Goal: Task Accomplishment & Management: Complete application form

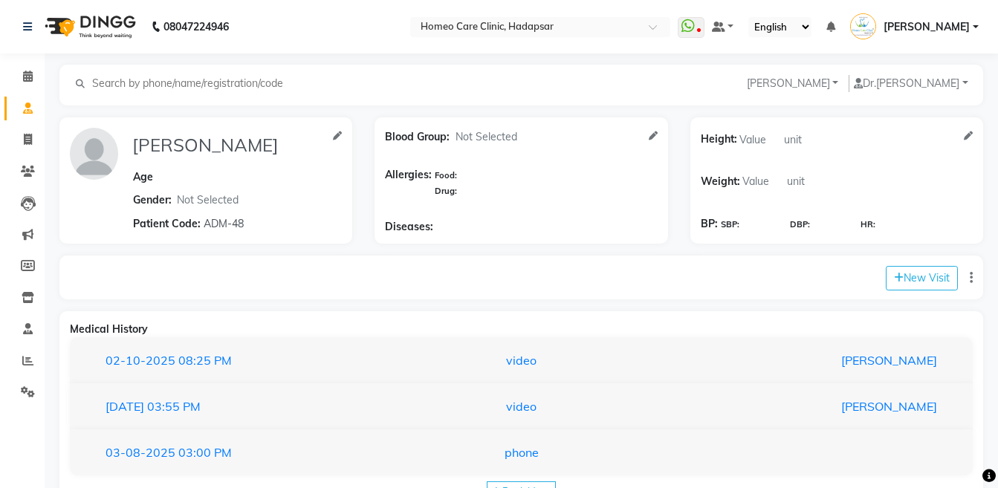
select select "[DEMOGRAPHIC_DATA]"
click at [30, 173] on icon at bounding box center [28, 171] width 14 height 11
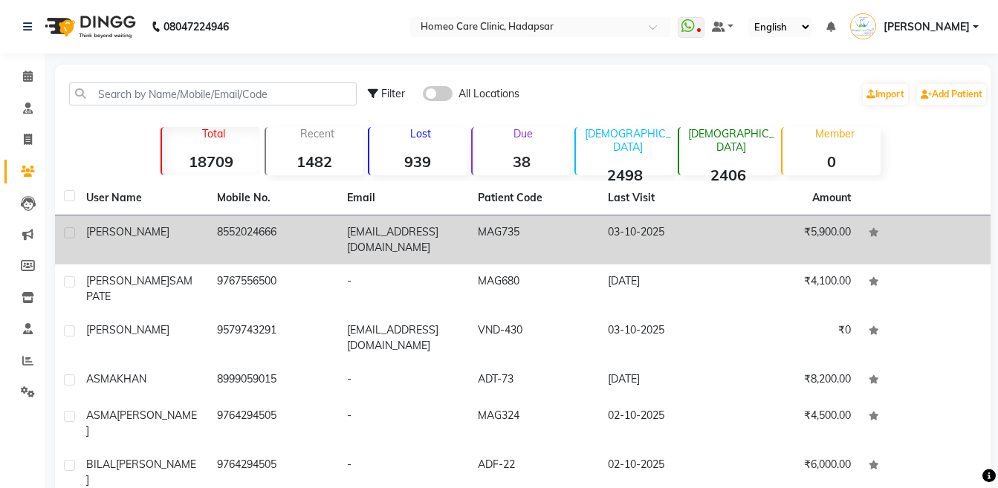
click at [136, 235] on span "[PERSON_NAME]" at bounding box center [127, 231] width 83 height 13
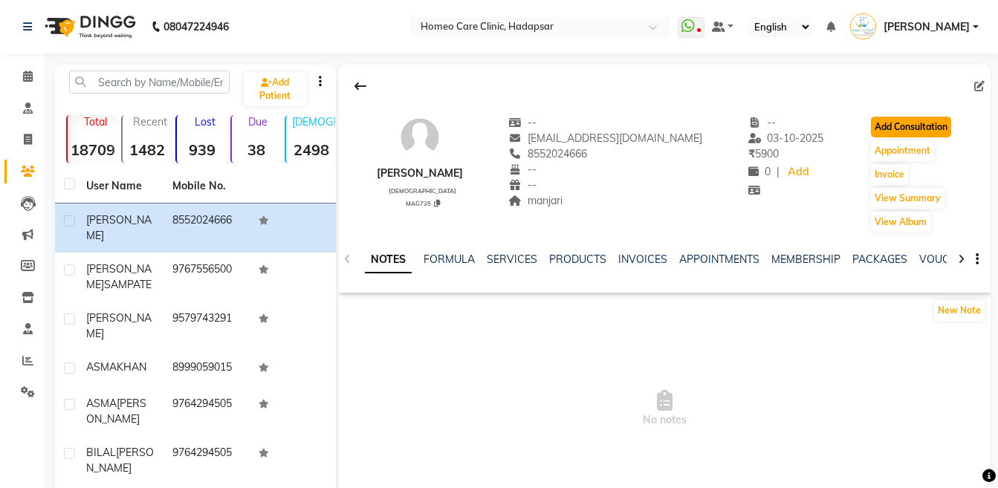
click at [879, 131] on button "Add Consultation" at bounding box center [911, 127] width 80 height 21
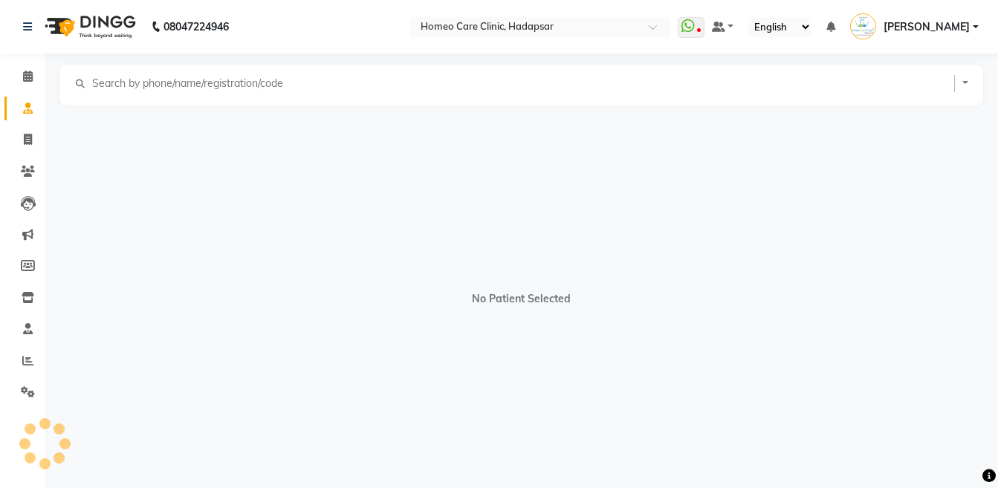
select select "[DEMOGRAPHIC_DATA]"
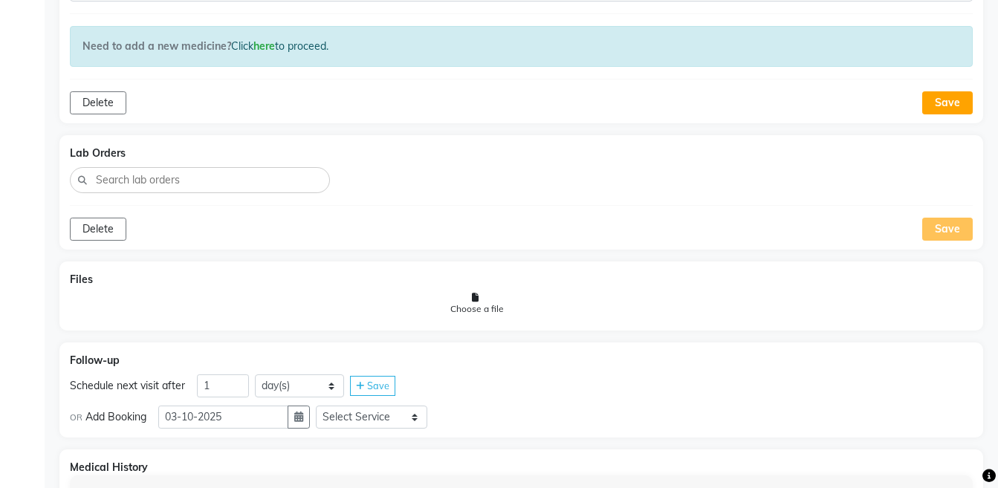
scroll to position [1142, 0]
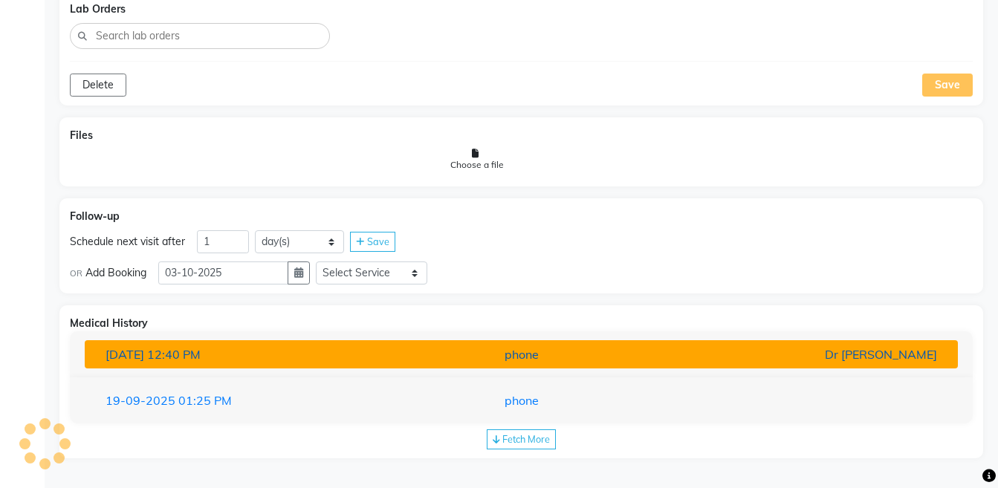
click at [586, 356] on div "phone" at bounding box center [521, 354] width 284 height 18
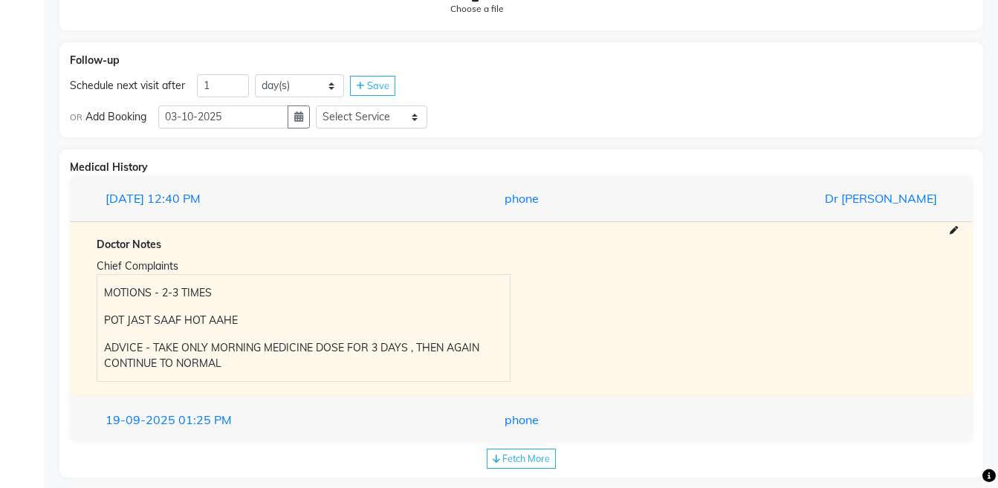
scroll to position [1317, 0]
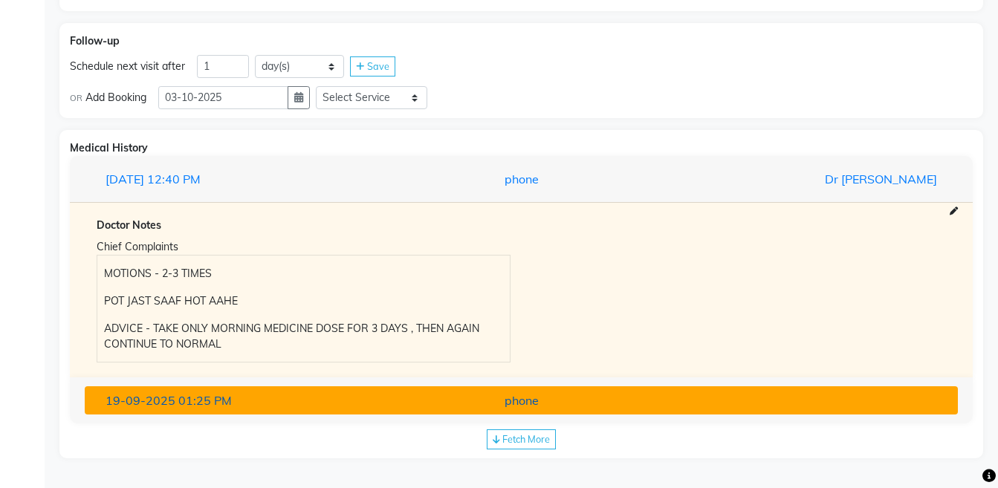
click at [535, 402] on div "phone" at bounding box center [521, 400] width 284 height 18
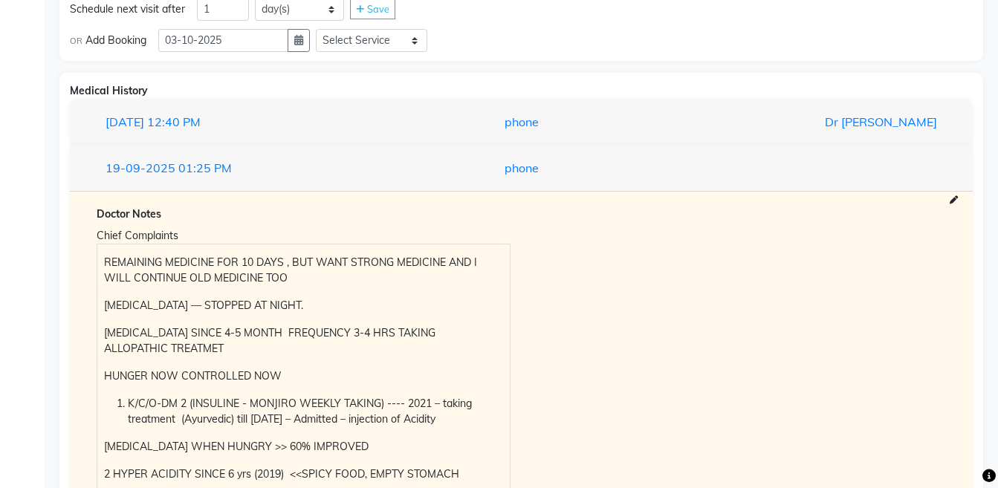
scroll to position [1378, 0]
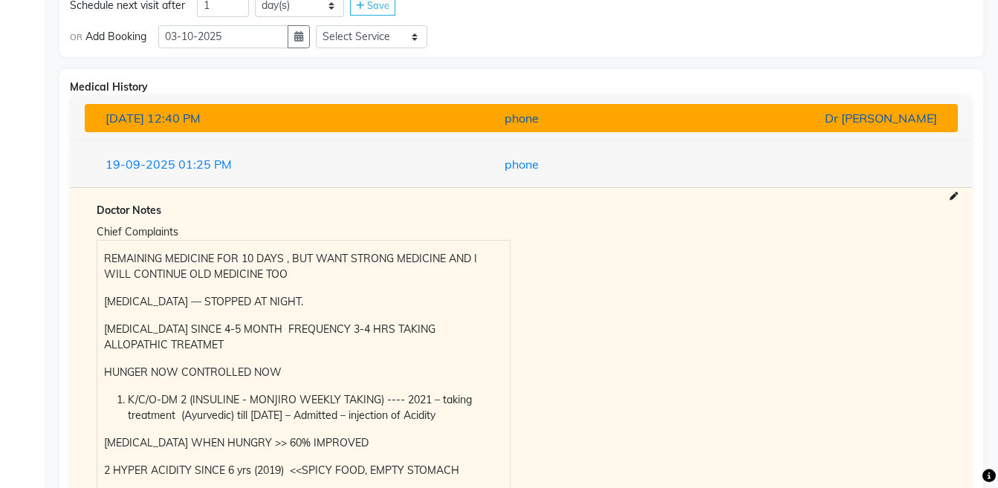
click at [541, 110] on div "phone" at bounding box center [521, 118] width 284 height 18
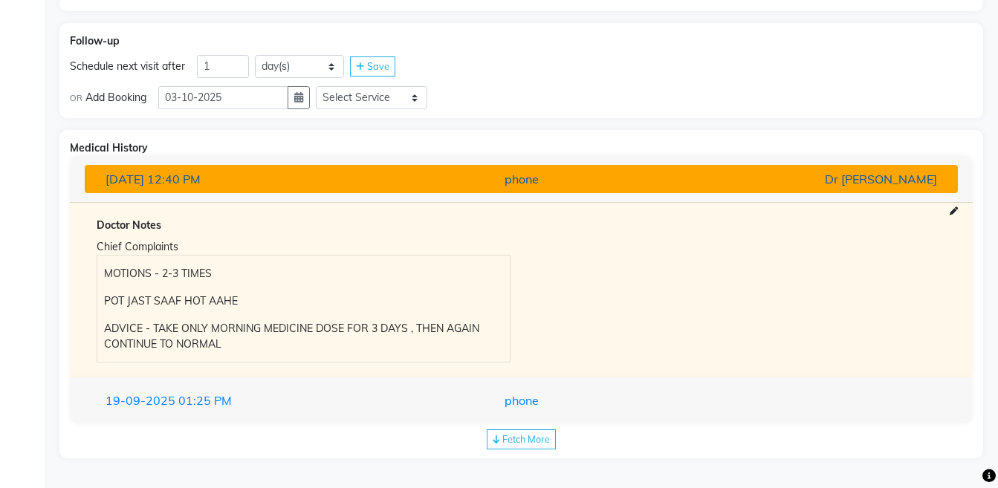
scroll to position [1317, 0]
click at [269, 184] on div "[DATE] 12:40 PM" at bounding box center [236, 179] width 284 height 18
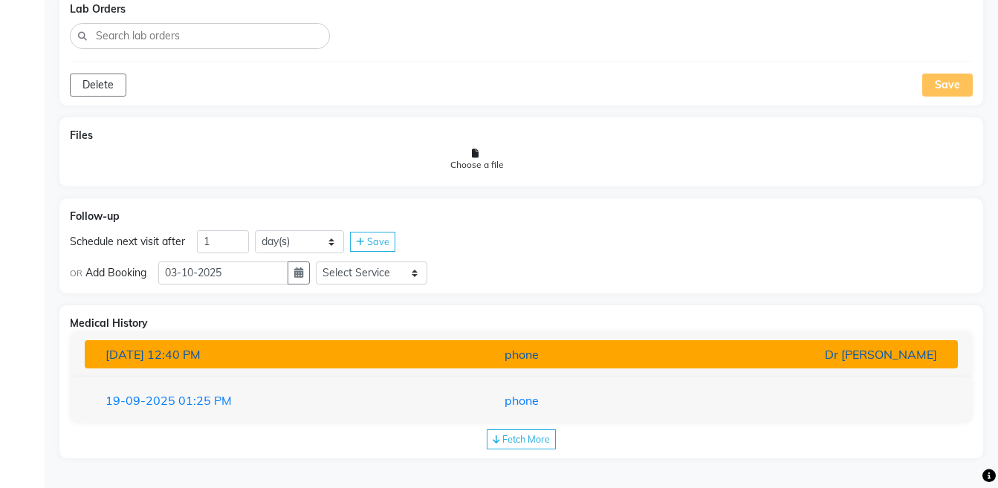
scroll to position [1142, 0]
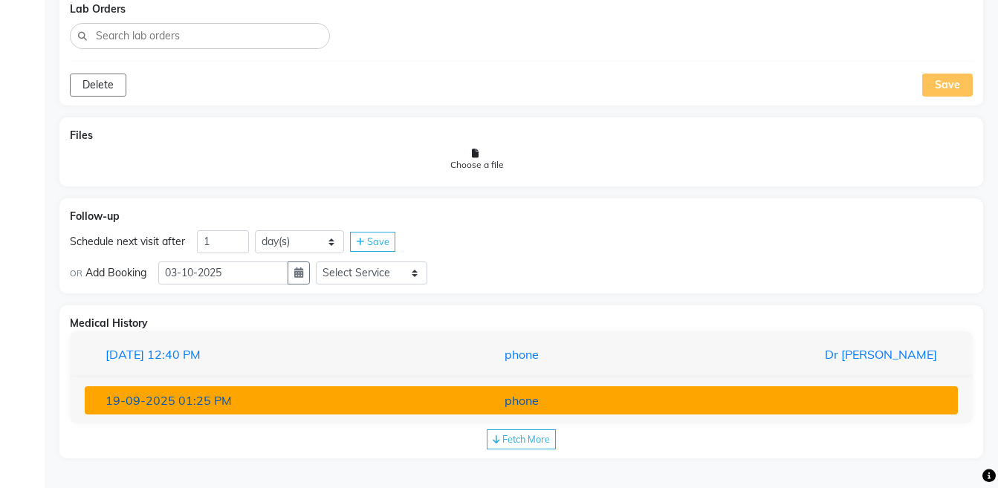
click at [296, 395] on div "[DATE] 01:25 PM" at bounding box center [236, 400] width 284 height 18
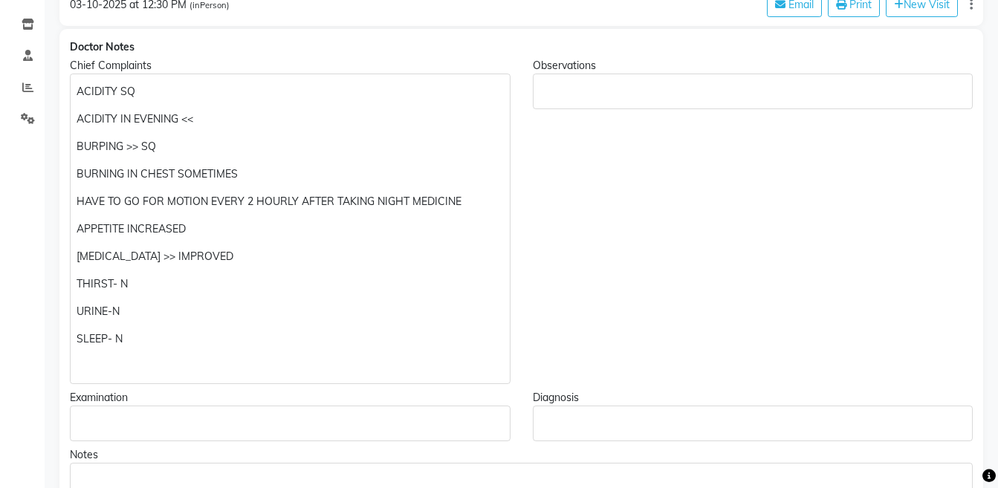
scroll to position [0, 0]
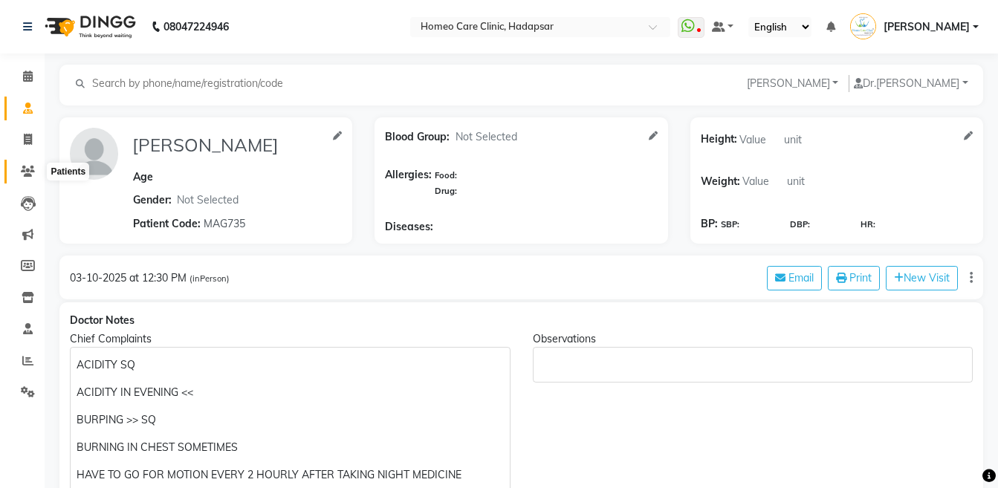
click at [30, 172] on icon at bounding box center [28, 171] width 14 height 11
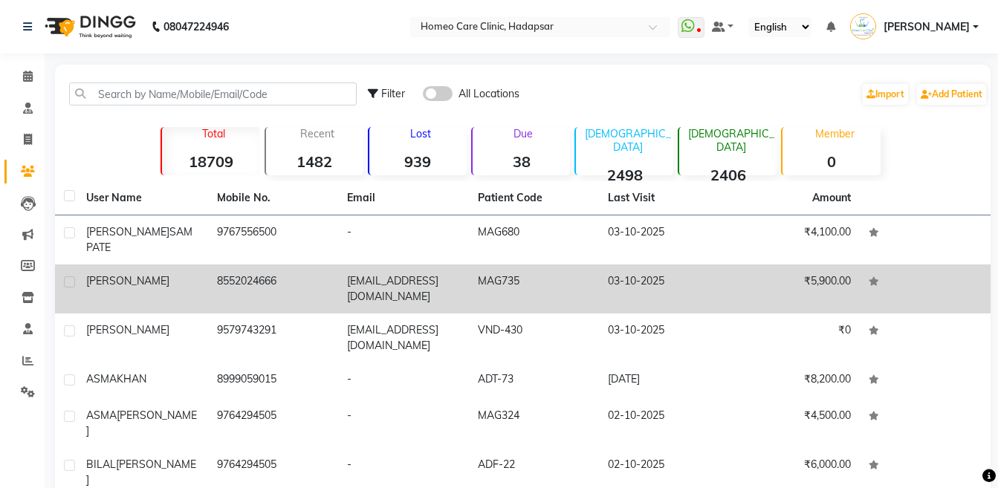
click at [237, 274] on td "8552024666" at bounding box center [273, 288] width 131 height 49
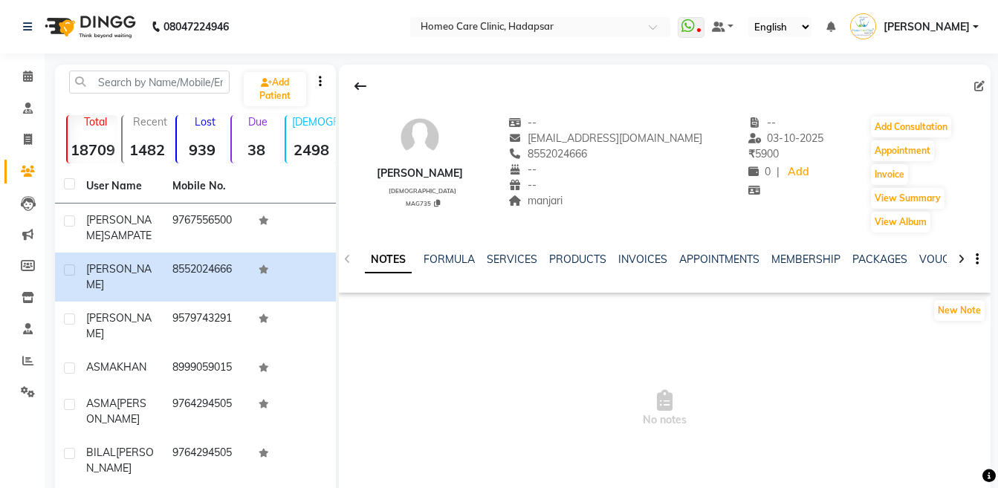
click at [955, 260] on div at bounding box center [960, 258] width 17 height 29
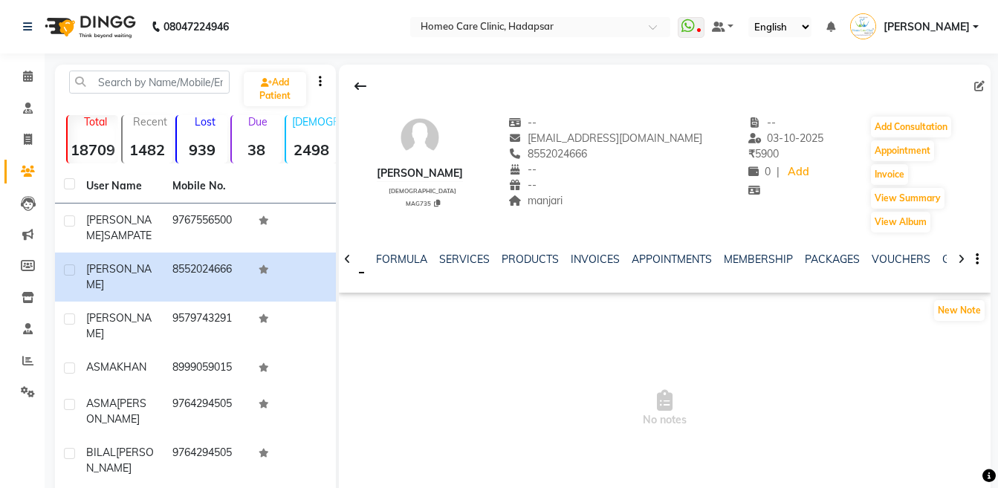
click at [955, 260] on div at bounding box center [960, 258] width 17 height 29
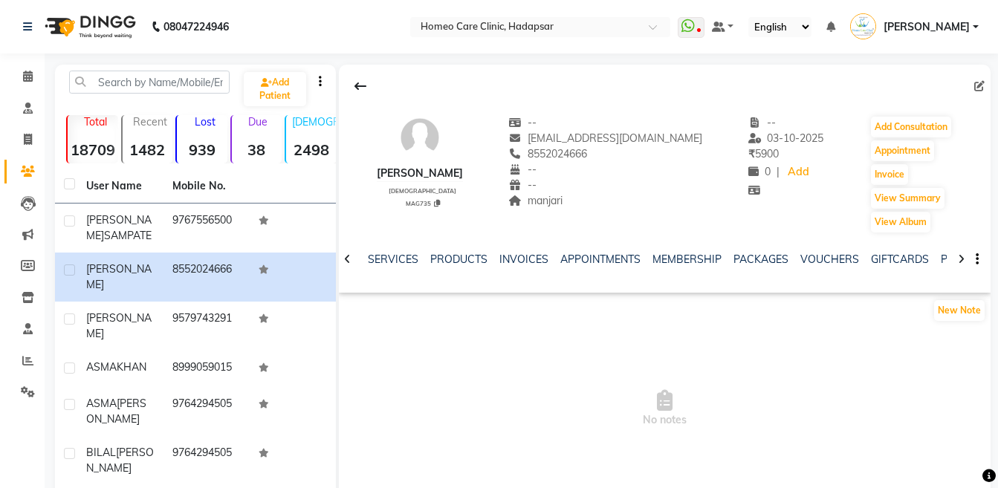
click at [955, 260] on div at bounding box center [960, 258] width 17 height 29
click at [926, 253] on link "POINTS" at bounding box center [924, 259] width 38 height 13
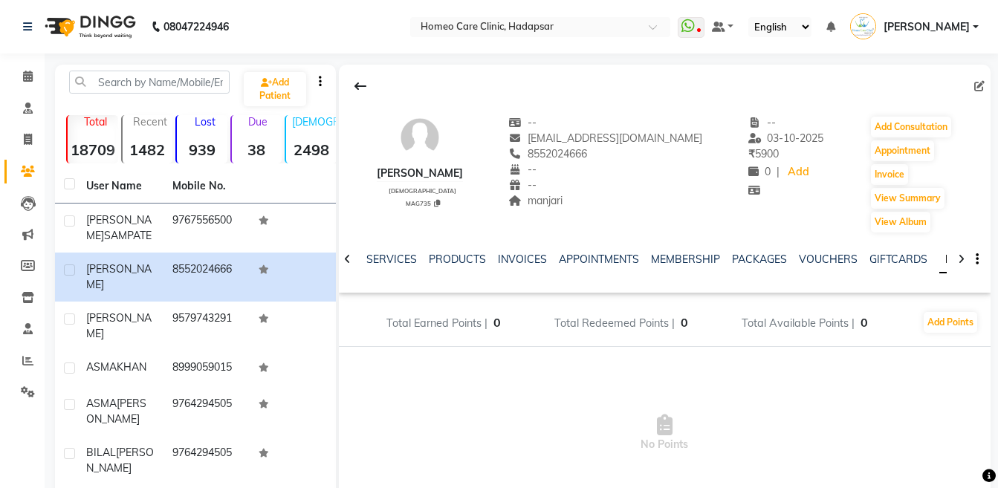
click at [959, 263] on icon at bounding box center [960, 259] width 7 height 10
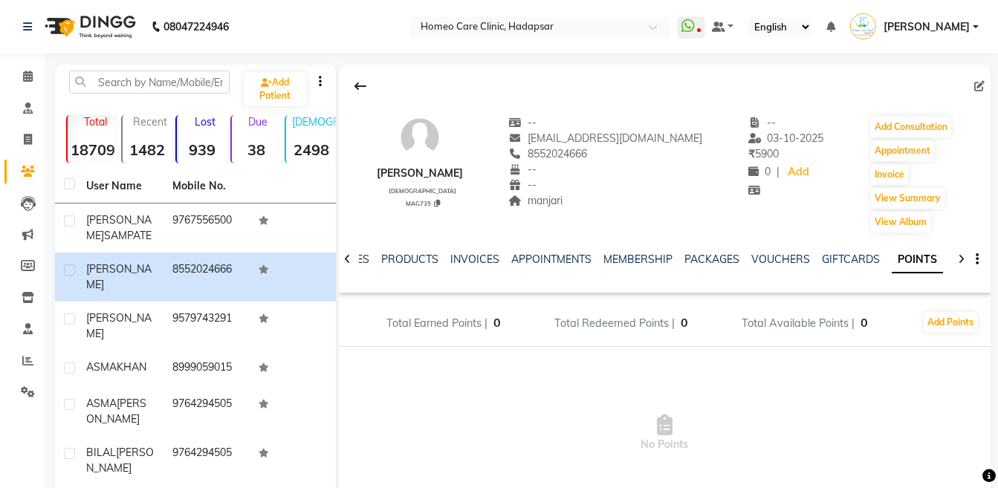
click at [959, 263] on div "NOTES FORMULA SERVICES PRODUCTS INVOICES APPOINTMENTS MEMBERSHIP PACKAGES VOUCH…" at bounding box center [664, 259] width 651 height 51
click at [943, 257] on link "FORMS" at bounding box center [961, 259] width 37 height 13
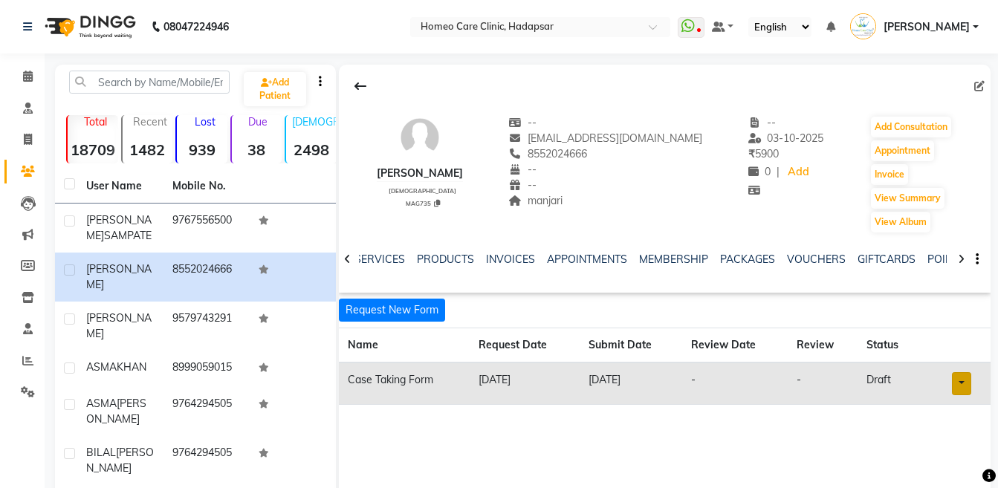
click at [958, 380] on link at bounding box center [961, 383] width 19 height 23
click at [943, 434] on link "Open in staff mode" at bounding box center [923, 439] width 140 height 24
click at [559, 258] on link "APPOINTMENTS" at bounding box center [587, 259] width 80 height 13
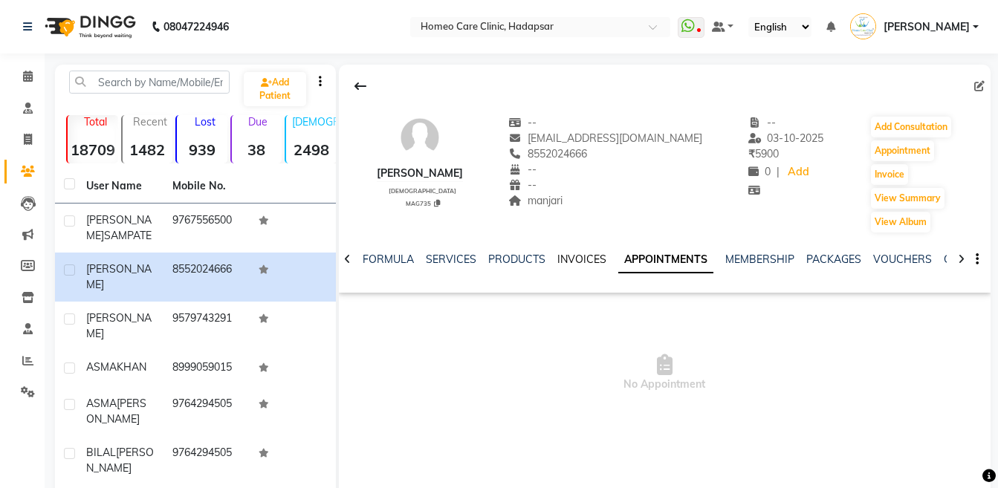
click at [570, 258] on link "INVOICES" at bounding box center [581, 259] width 49 height 13
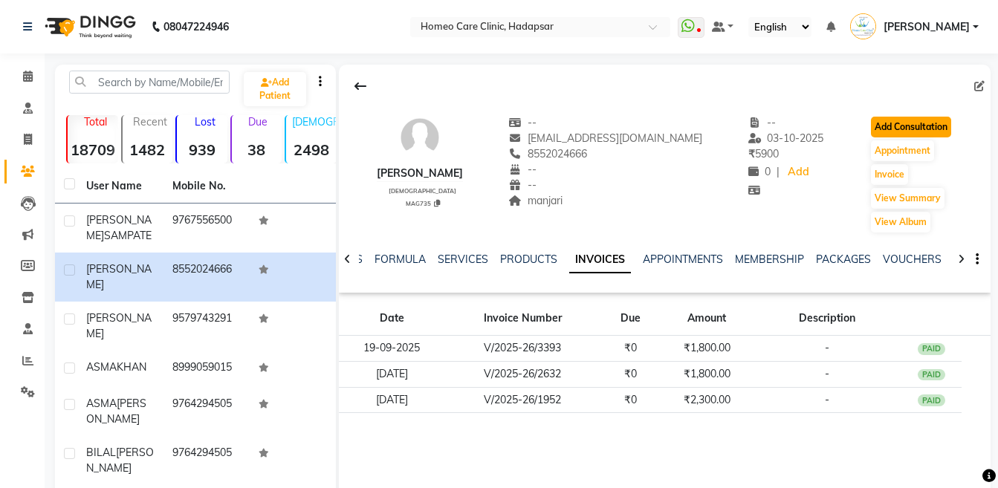
click at [895, 128] on button "Add Consultation" at bounding box center [911, 127] width 80 height 21
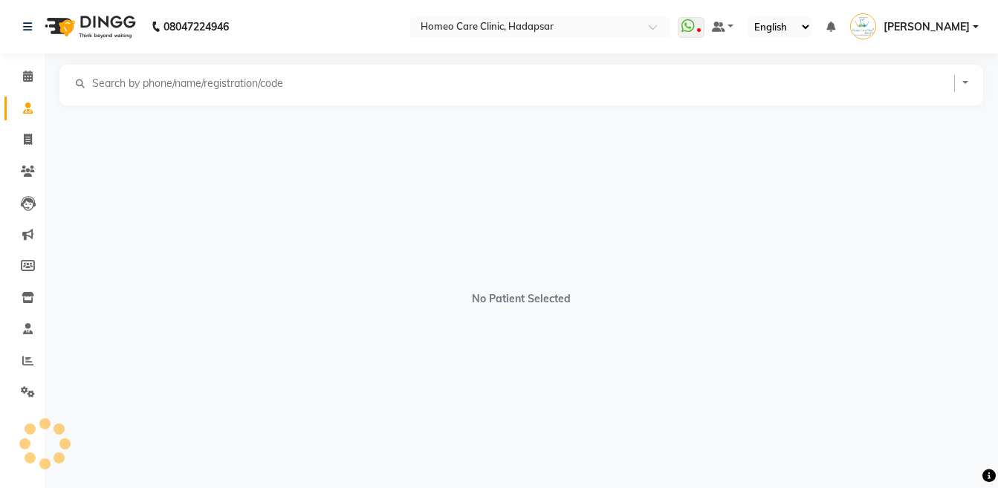
select select "[DEMOGRAPHIC_DATA]"
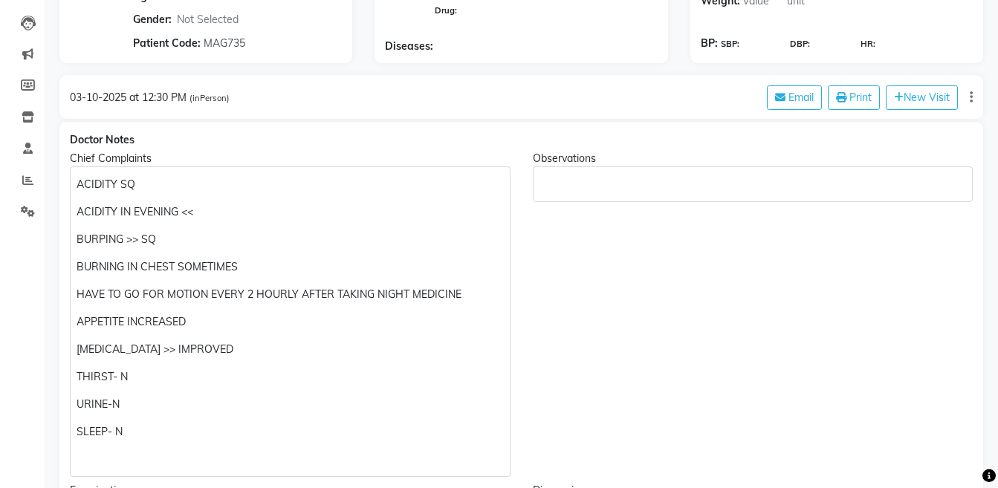
scroll to position [189, 0]
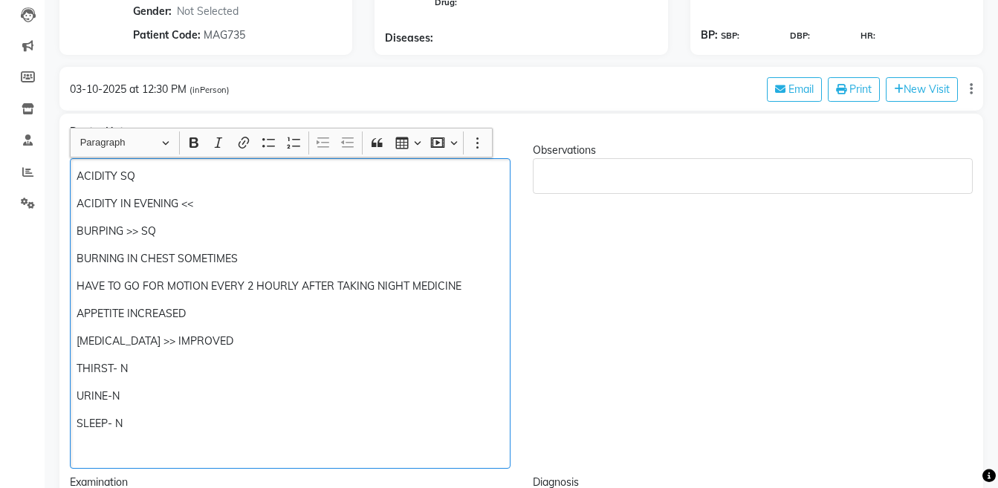
click at [77, 178] on p "ACIDITY SQ" at bounding box center [290, 177] width 426 height 16
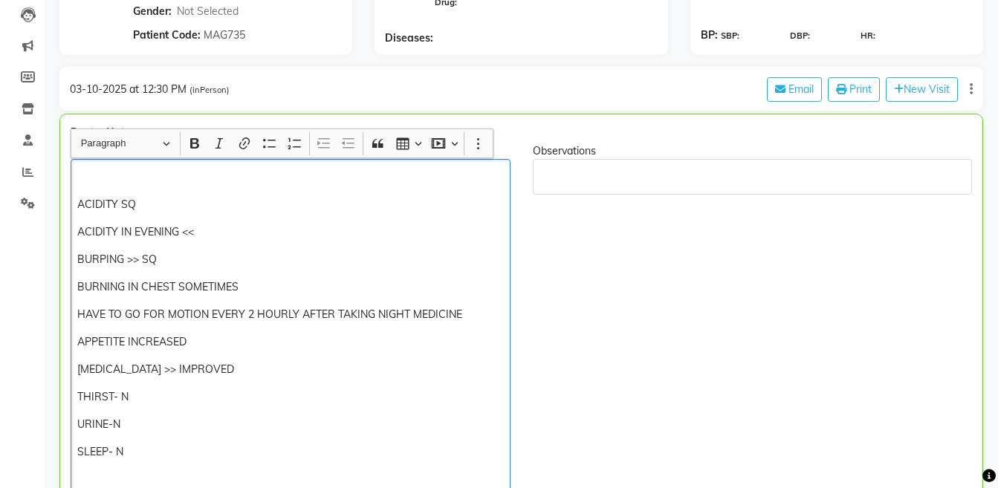
scroll to position [189, 0]
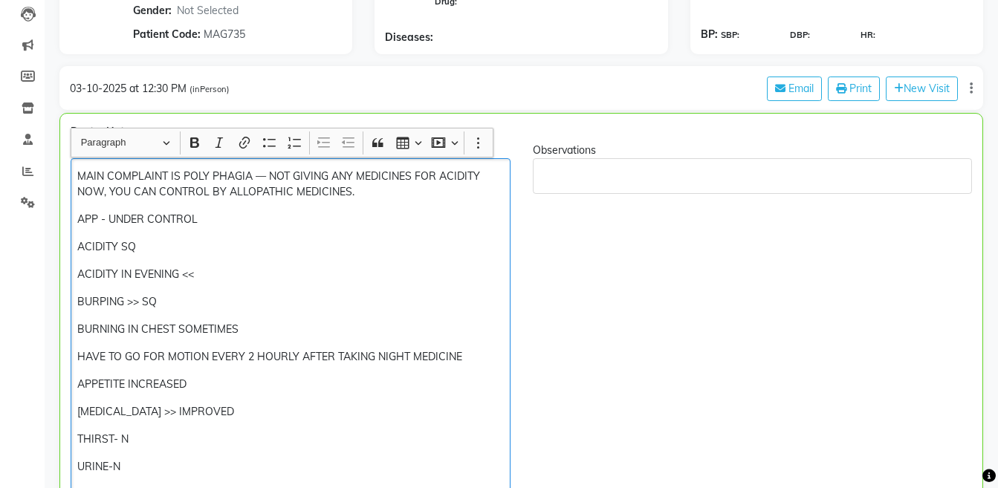
click at [238, 213] on p "APP - UNDER CONTROL" at bounding box center [290, 220] width 426 height 16
click at [74, 241] on div "MAIN COMPLAINT IS POLY PHAGIA — NOT GIVING ANY MEDICINES FOR ACIDITY NOW, YOU C…" at bounding box center [291, 348] width 440 height 381
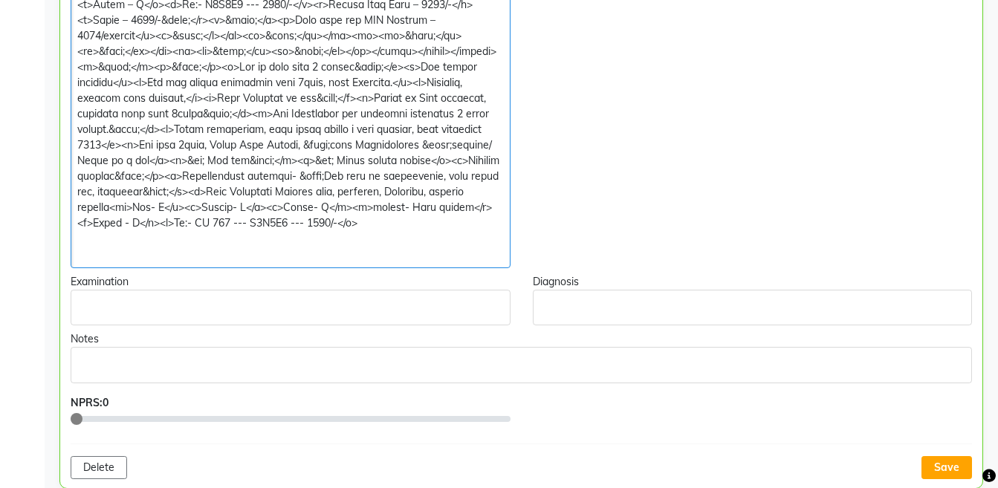
scroll to position [497, 0]
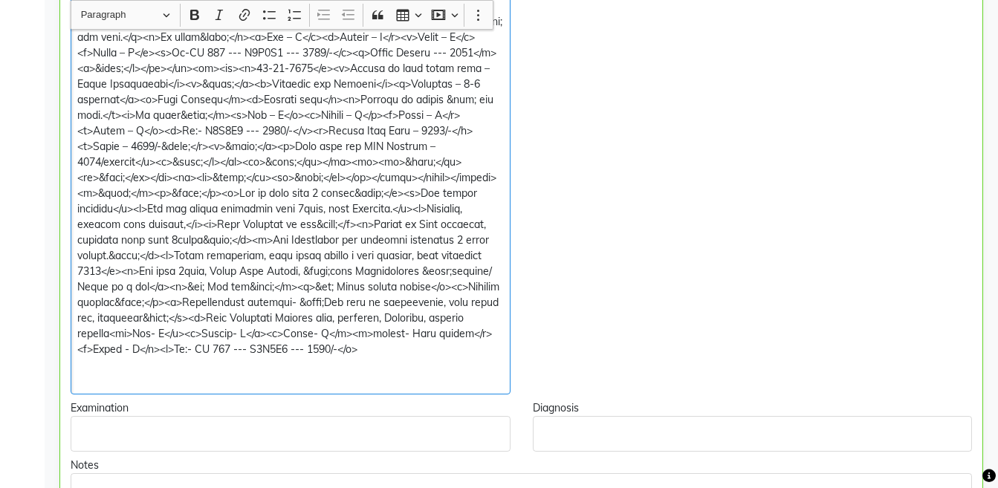
click at [385, 361] on div "MAIN COMPLAINT IS POLY PHAGIA — NOT GIVING ANY MEDICINES FOR ACIDITY NOW, YOU C…" at bounding box center [291, 123] width 440 height 544
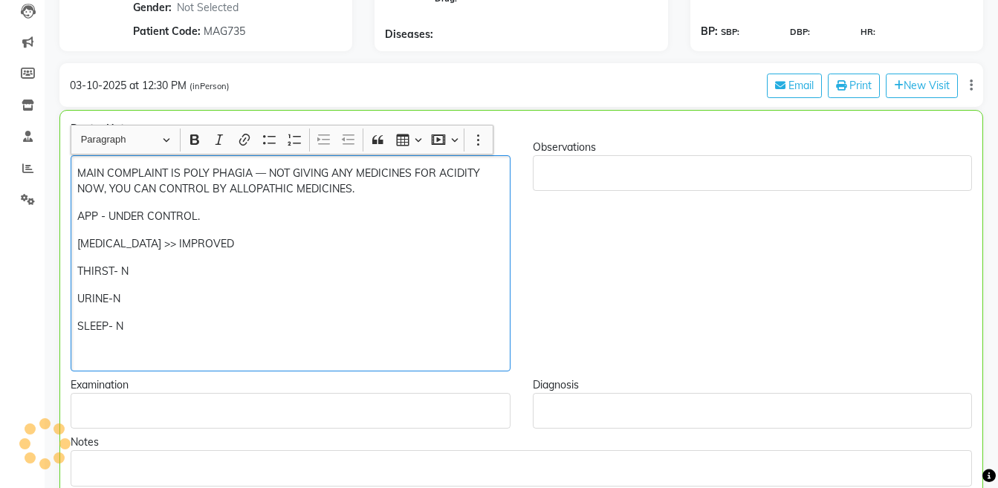
scroll to position [165, 0]
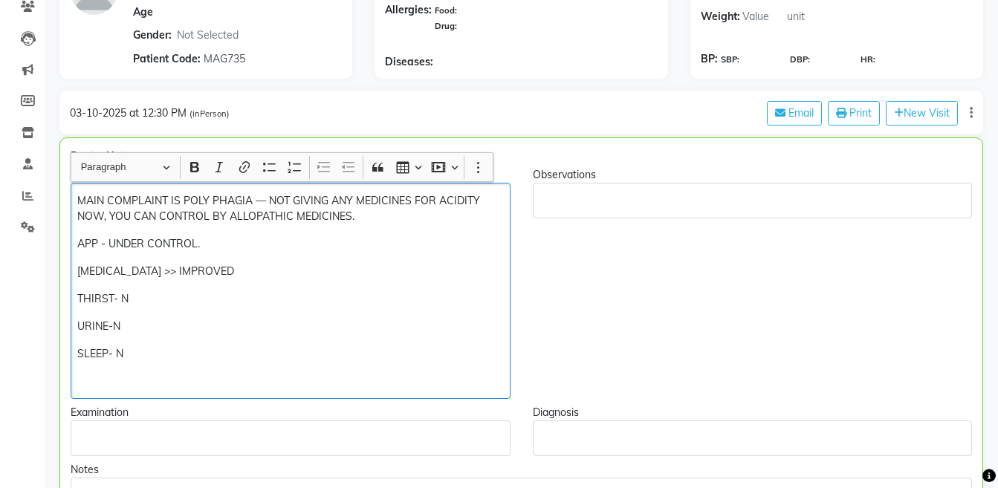
click at [380, 220] on p "MAIN COMPLAINT IS POLY PHAGIA — NOT GIVING ANY MEDICINES FOR ACIDITY NOW, YOU C…" at bounding box center [290, 208] width 426 height 31
click at [302, 240] on p "APP - UNDER CONTROL." at bounding box center [290, 244] width 426 height 16
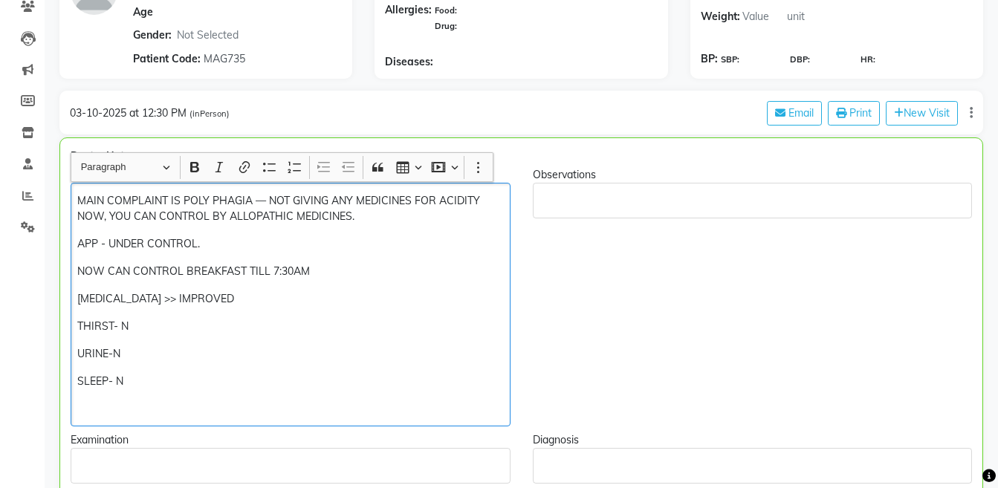
click at [348, 268] on p "NOW CAN CONTROL BREAKFAST TILL 7:30AM" at bounding box center [290, 272] width 426 height 16
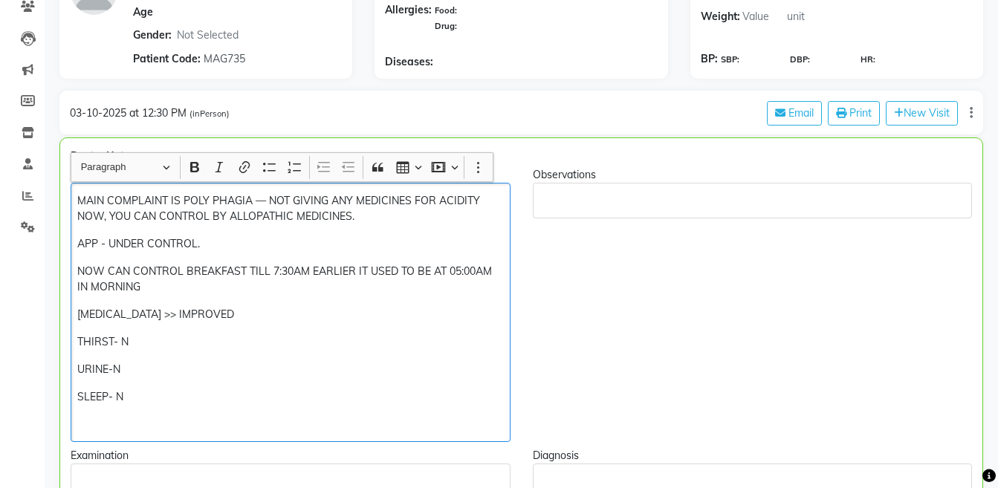
click at [79, 307] on p "[MEDICAL_DATA] >> IMPROVED" at bounding box center [290, 315] width 426 height 16
click at [116, 423] on p "Rich Text Editor, main" at bounding box center [290, 425] width 426 height 16
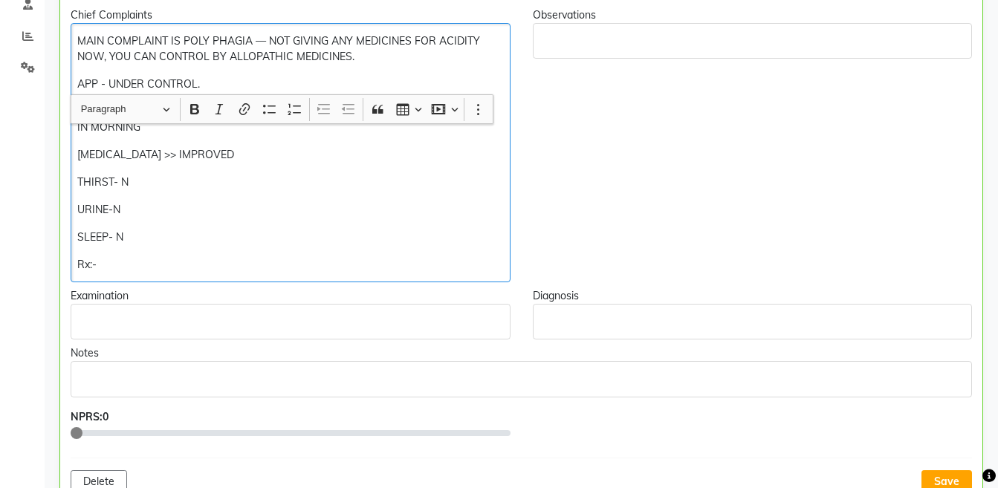
scroll to position [419, 0]
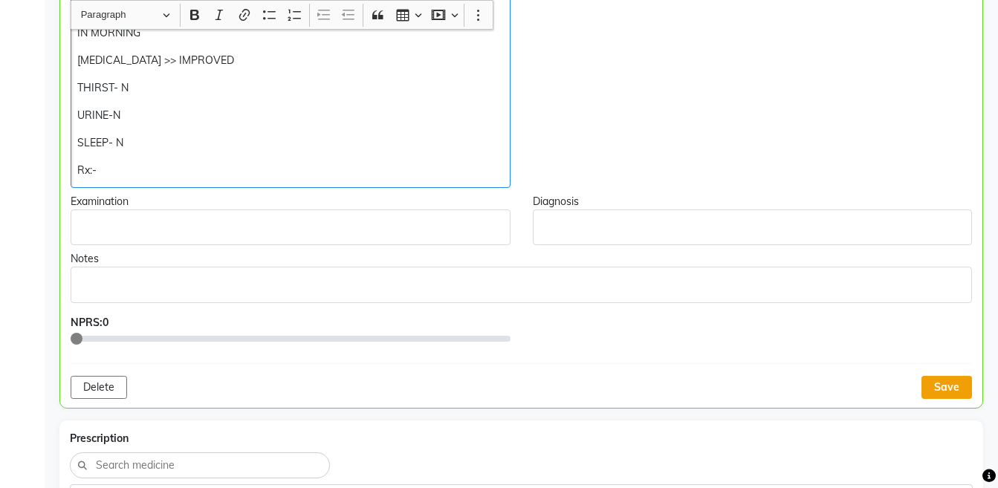
click at [952, 380] on button "Save" at bounding box center [946, 387] width 51 height 23
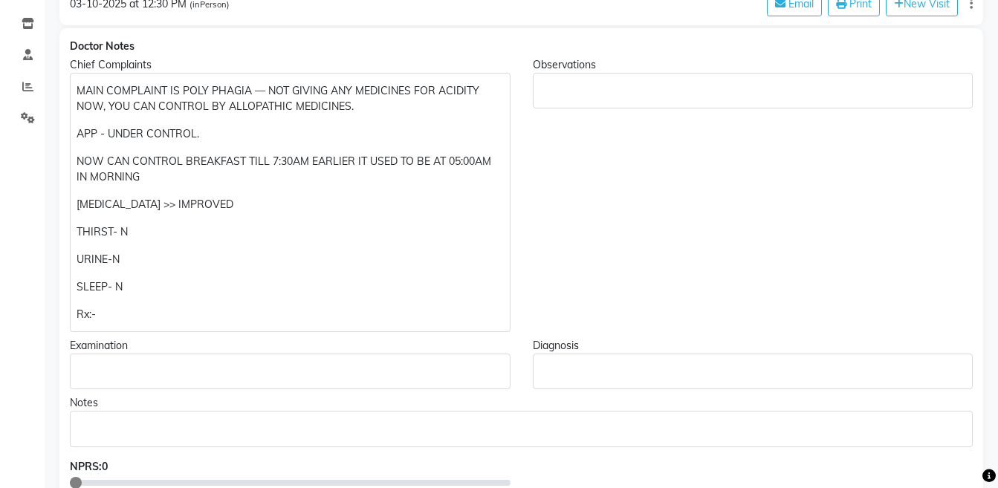
scroll to position [246, 0]
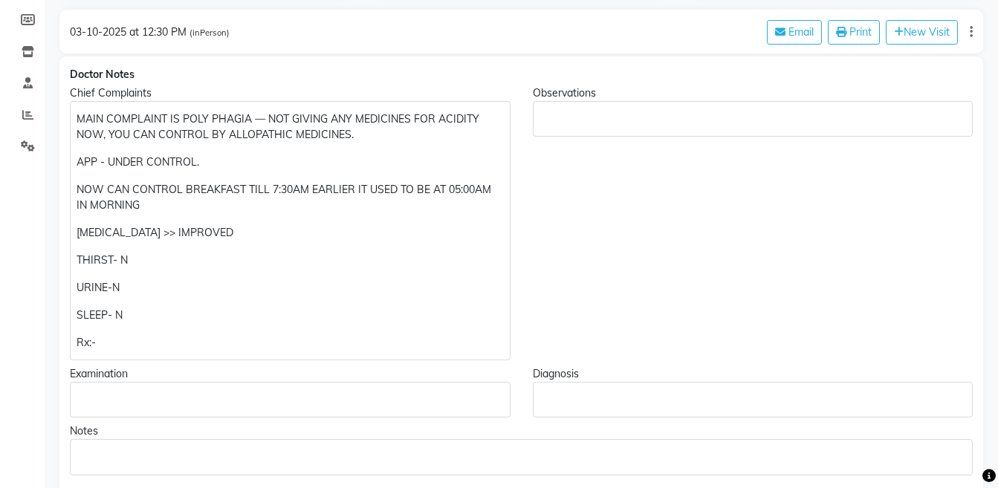
click at [133, 348] on p "Rx:-" at bounding box center [290, 343] width 426 height 16
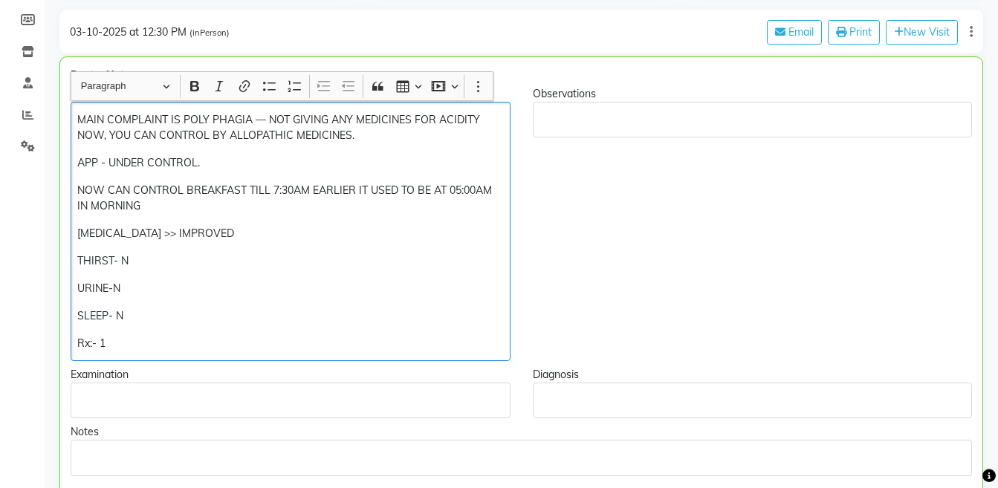
scroll to position [247, 0]
click at [279, 345] on p "Rx:- Liq D — 10-12 drops BD" at bounding box center [290, 343] width 426 height 16
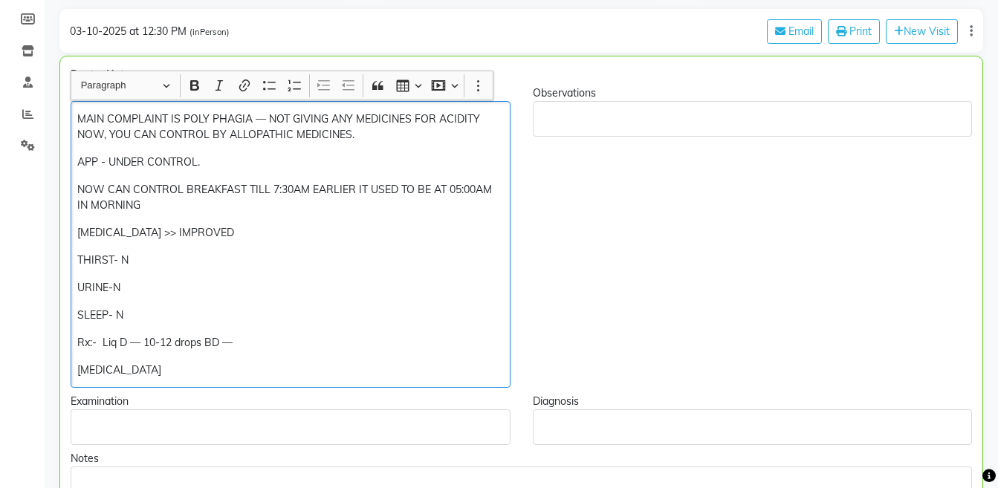
click at [204, 209] on p "NOW CAN CONTROL BREAKFAST TILL 7:30AM EARLIER IT USED TO BE AT 05:00AM IN MORNI…" at bounding box center [290, 197] width 426 height 31
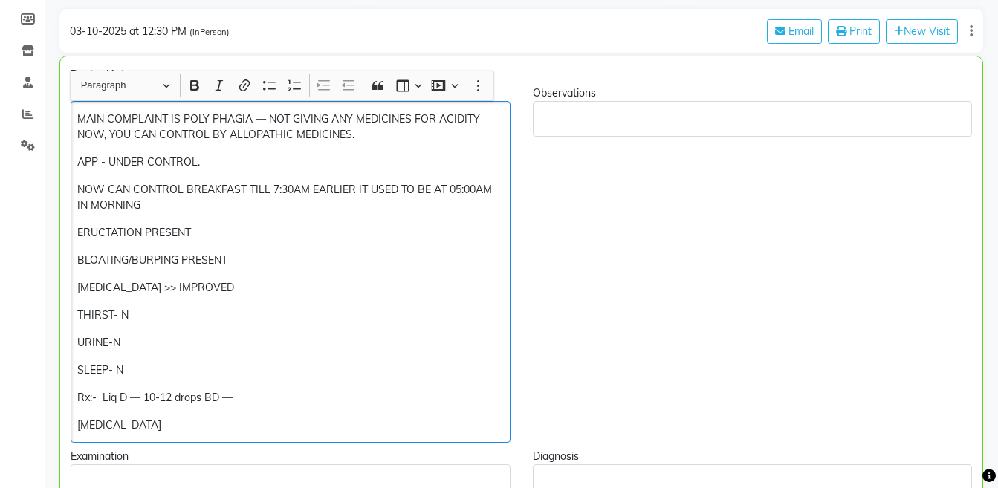
click at [215, 227] on p "ERUCTATION PRESENT" at bounding box center [290, 233] width 426 height 16
click at [165, 420] on p "[MEDICAL_DATA]" at bounding box center [290, 425] width 426 height 16
click at [76, 230] on div "MAIN COMPLAINT IS POLY PHAGIA — NOT GIVING ANY MEDICINES FOR ACIDITY NOW, YOU C…" at bounding box center [291, 272] width 440 height 342
click at [161, 418] on p "[MEDICAL_DATA]" at bounding box center [290, 425] width 426 height 16
click at [144, 395] on p "Rx:- Liq D — 10-12 drops BD —" at bounding box center [290, 398] width 426 height 16
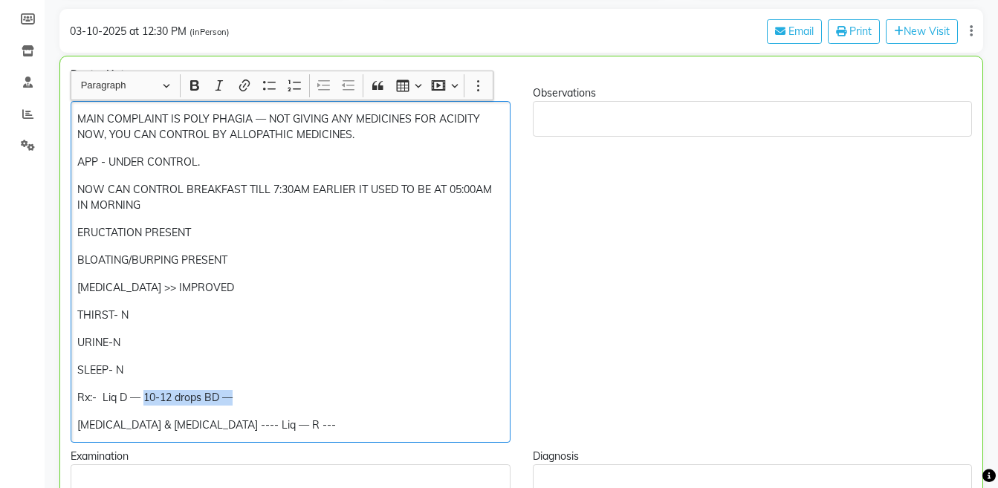
copy p "10-12 drops BD —"
click at [294, 431] on p "[MEDICAL_DATA] & [MEDICAL_DATA] ---- Liq — R ---" at bounding box center [290, 425] width 426 height 16
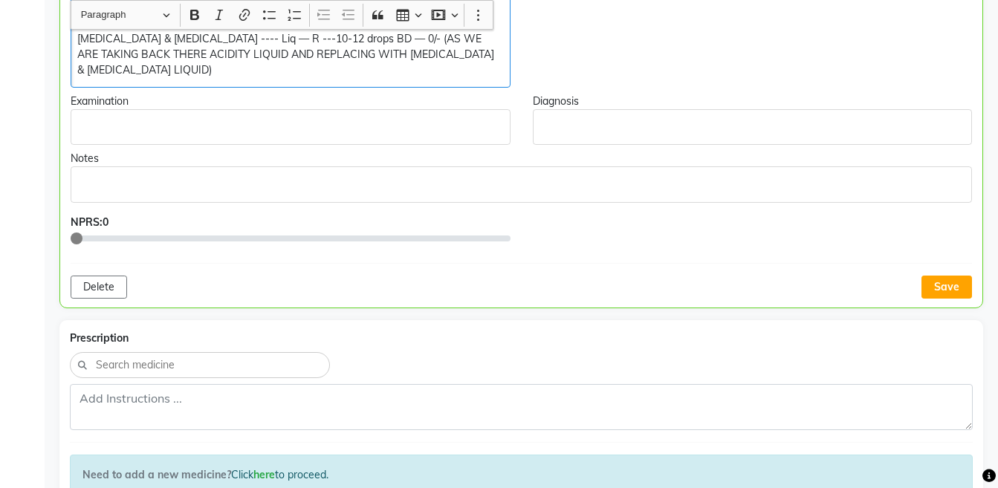
scroll to position [652, 0]
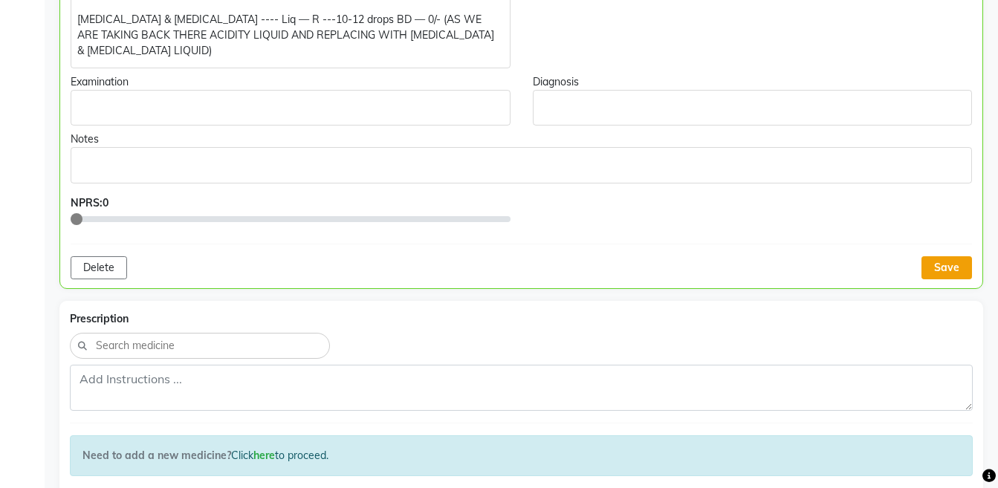
click at [954, 274] on button "Save" at bounding box center [946, 267] width 51 height 23
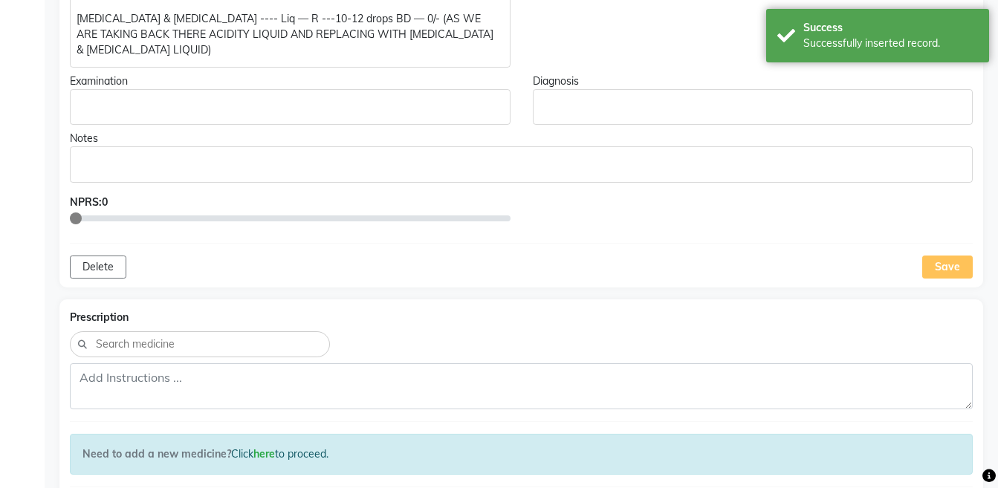
scroll to position [1204, 0]
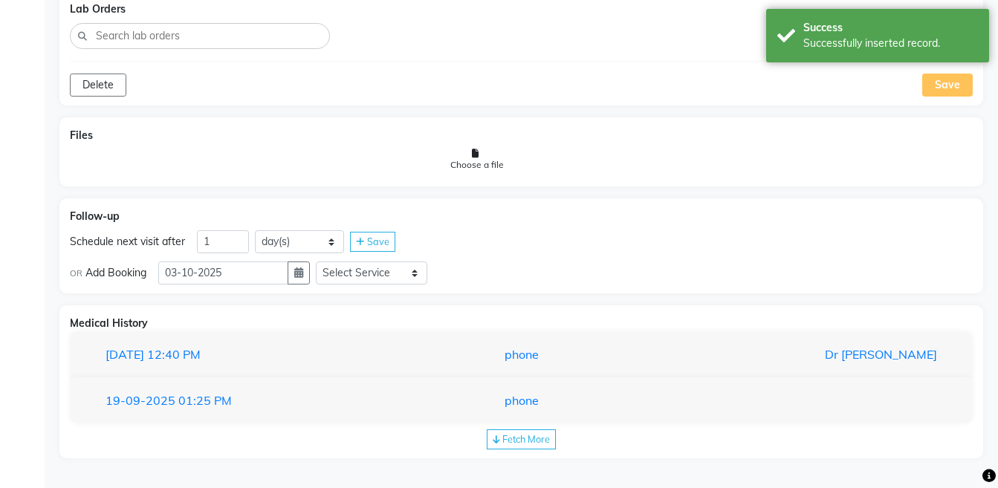
click at [515, 435] on span "Fetch More" at bounding box center [526, 439] width 48 height 12
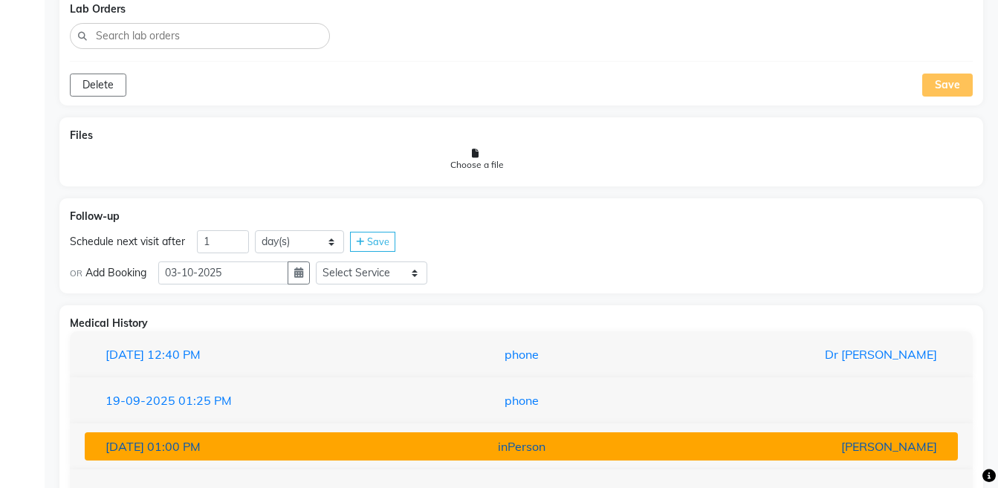
click at [380, 446] on div "inPerson" at bounding box center [521, 446] width 284 height 18
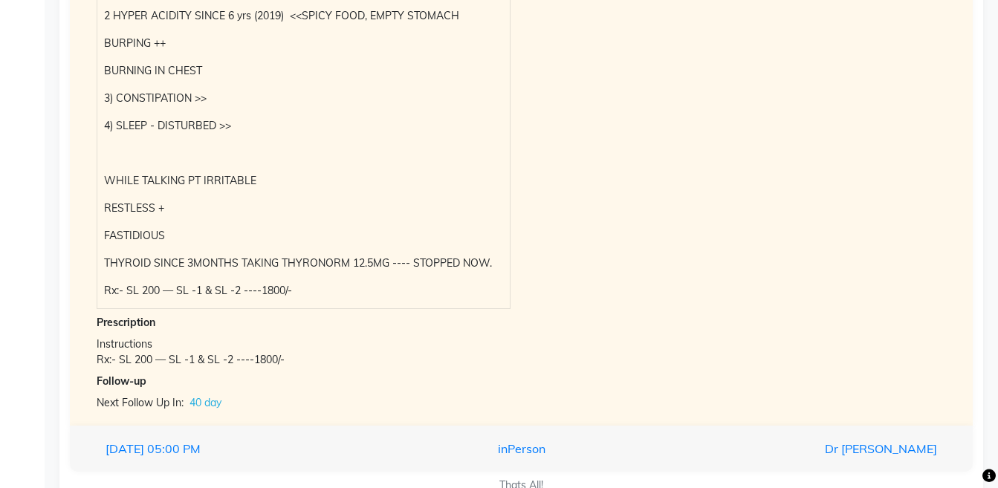
scroll to position [1942, 0]
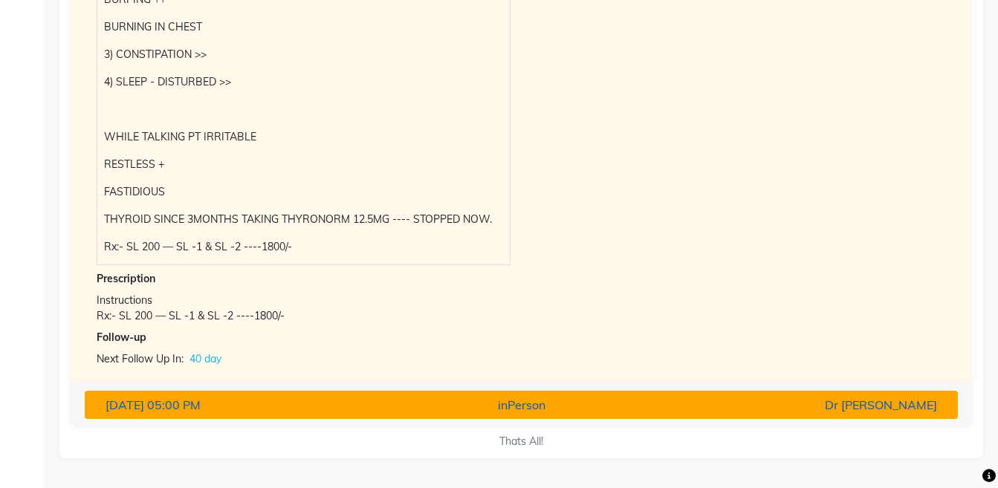
click at [519, 402] on div "inPerson" at bounding box center [521, 405] width 284 height 18
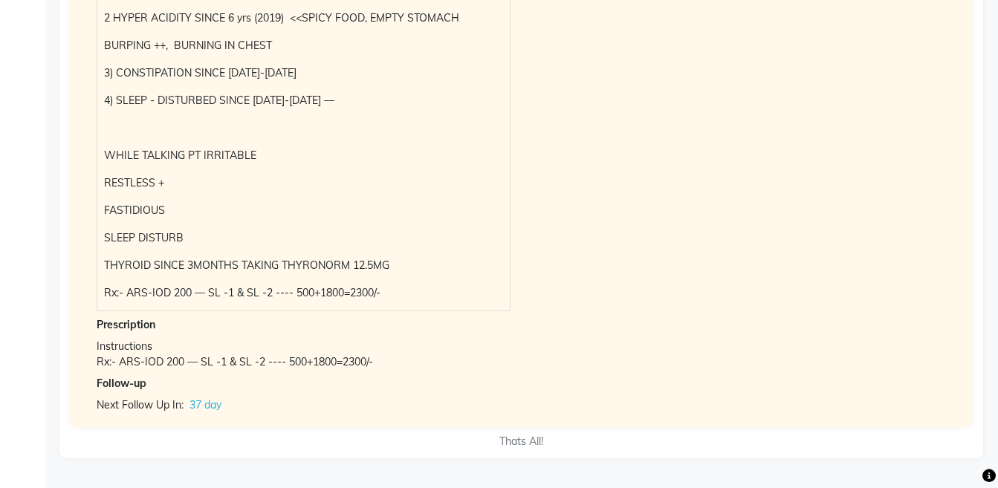
scroll to position [1887, 0]
drag, startPoint x: 201, startPoint y: 361, endPoint x: 334, endPoint y: 362, distance: 133.7
click at [334, 362] on div "Rx:- ARS-IOD 200 — SL -1 & SL -2 ---- 500+1800=2300/-" at bounding box center [521, 362] width 849 height 16
copy div "SL -1 & SL -2 ---- 500+1800"
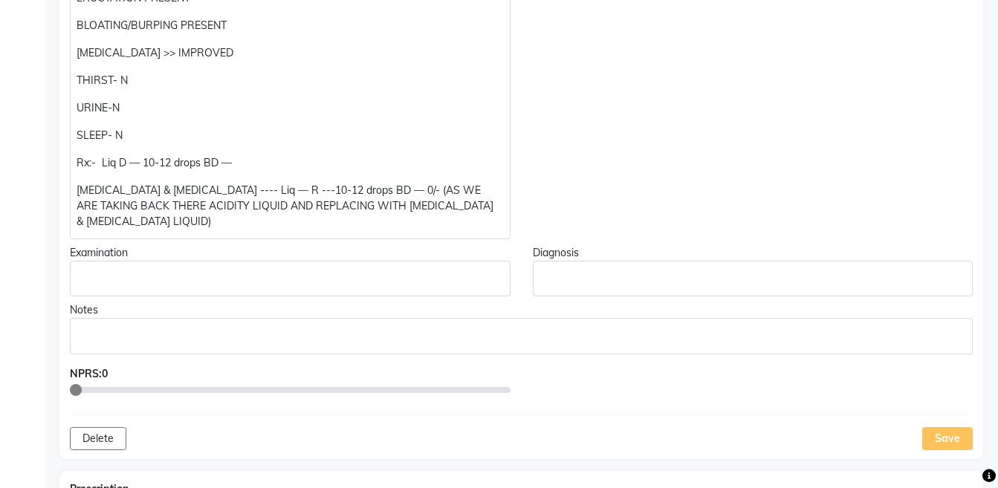
scroll to position [476, 0]
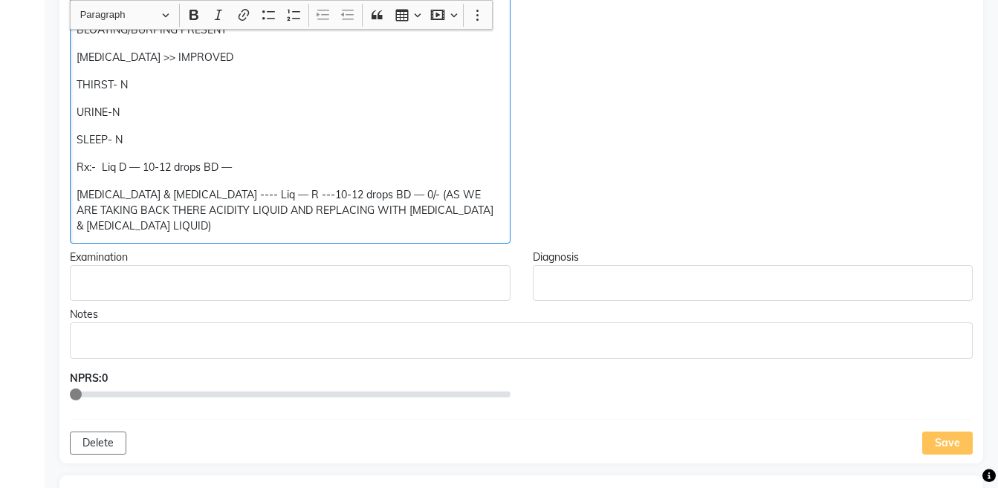
click at [264, 164] on p "Rx:- Liq D — 10-12 drops BD —" at bounding box center [290, 168] width 426 height 16
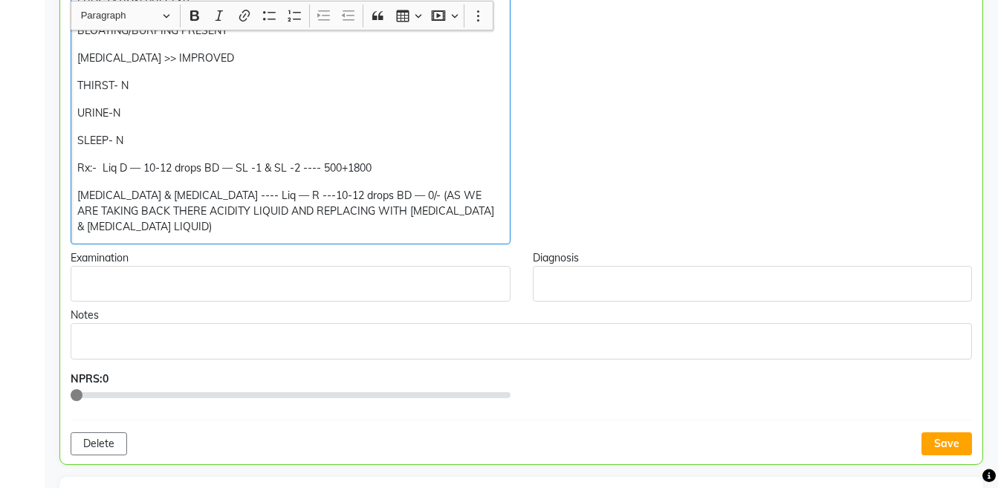
scroll to position [477, 0]
click at [302, 166] on p "Rx:- Liq D — 10-12 drops BD — SL -1 & SL -2 ---- 500+1800" at bounding box center [290, 168] width 426 height 16
click at [324, 166] on p "Rx:- Liq D — 10-12 drops BD — SL -1 & SL -2 ---- 500+1800" at bounding box center [290, 168] width 426 height 16
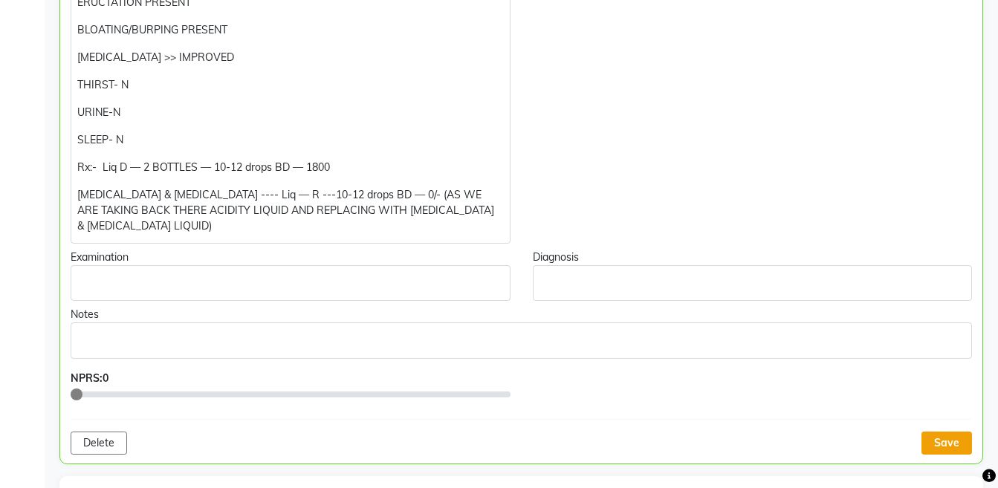
click at [951, 435] on button "Save" at bounding box center [946, 443] width 51 height 23
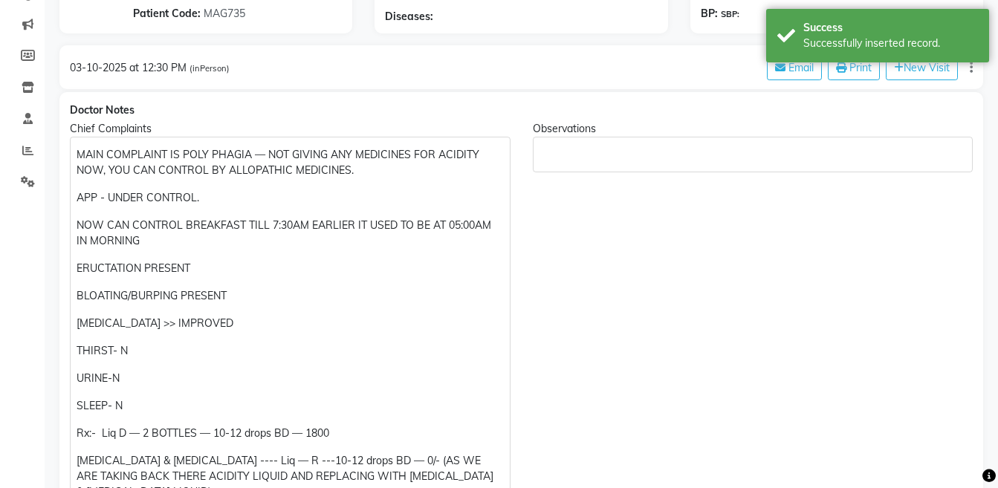
scroll to position [302, 0]
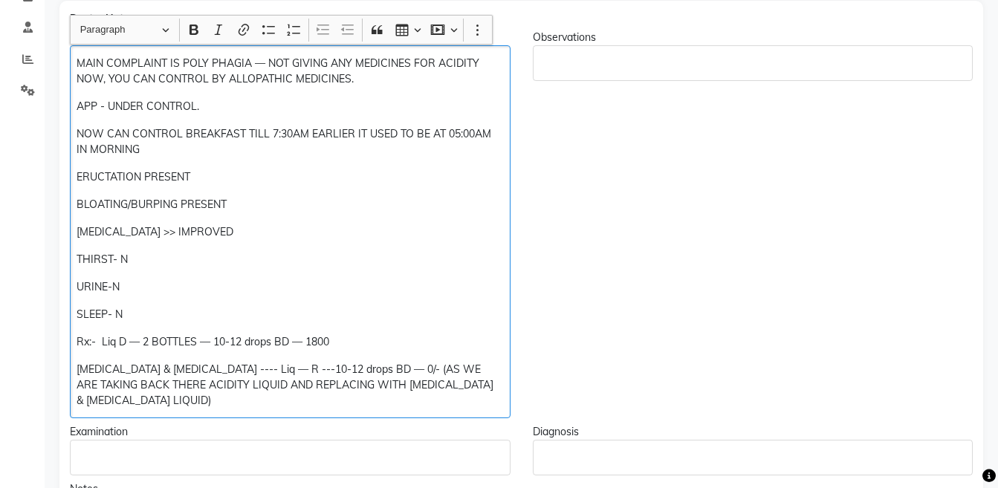
click at [355, 356] on div "MAIN COMPLAINT IS POLY PHAGIA — NOT GIVING ANY MEDICINES FOR ACIDITY NOW, YOU C…" at bounding box center [290, 231] width 440 height 373
click at [334, 349] on p "Rx:- Liq D — 2 BOTTLES — 10-12 drops BD — 1800" at bounding box center [290, 342] width 426 height 16
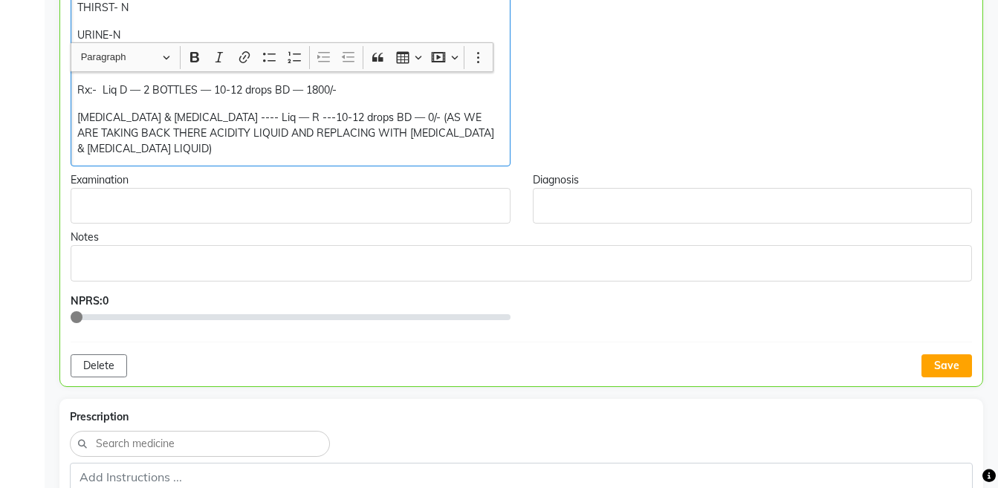
scroll to position [596, 0]
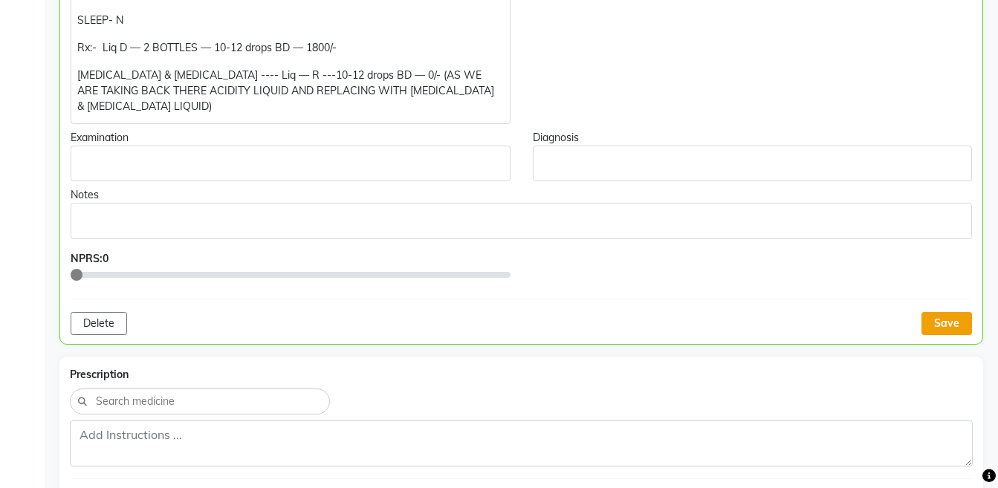
click at [952, 322] on button "Save" at bounding box center [946, 323] width 51 height 23
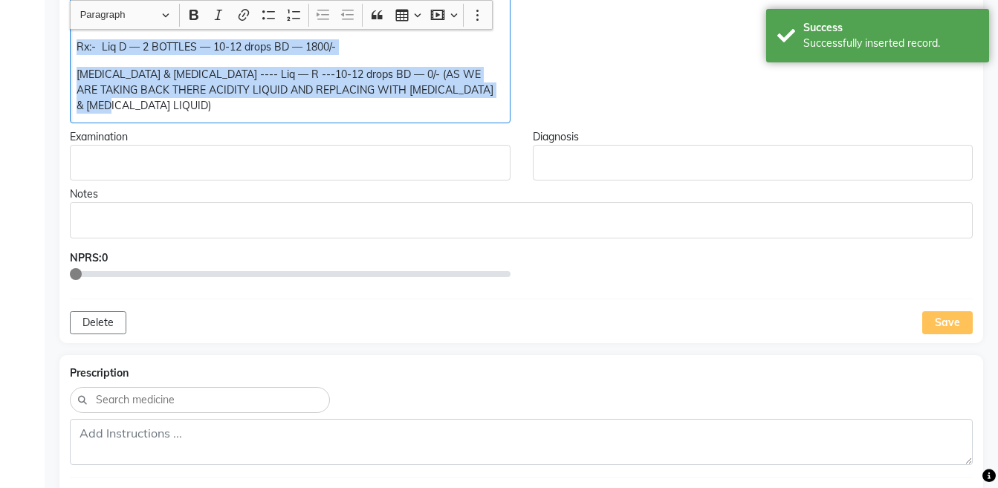
copy div "Rx:- Liq D — 2 BOTTLES — 10-12 drops BD — 1800/- [MEDICAL_DATA] & [MEDICAL_DATA…"
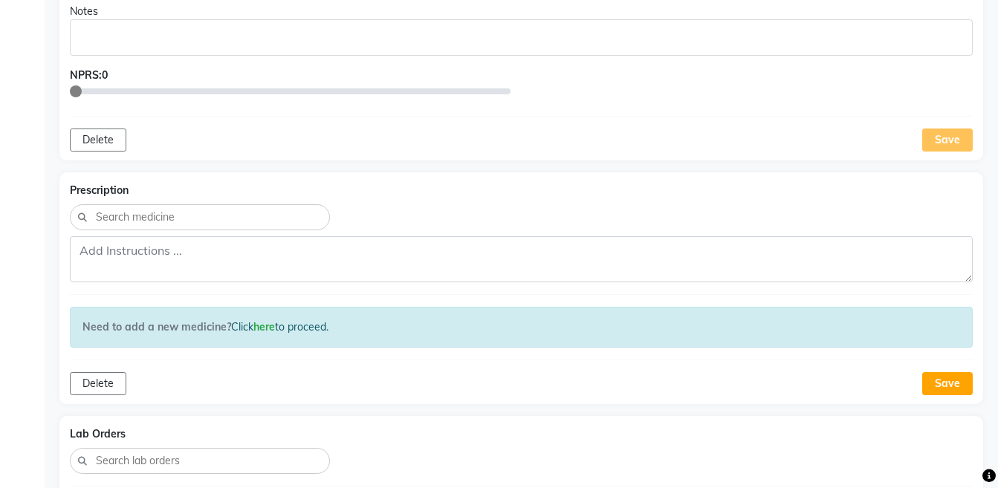
scroll to position [783, 0]
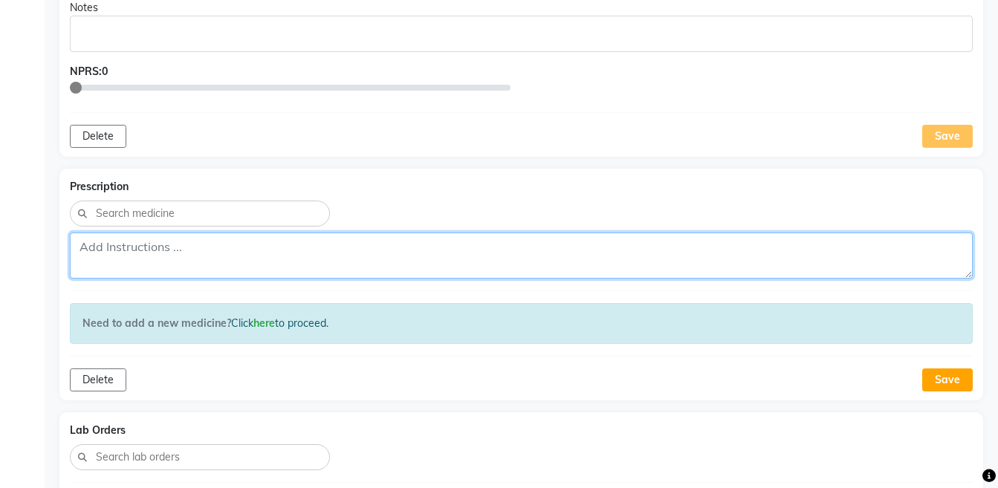
click at [475, 250] on textarea at bounding box center [521, 255] width 902 height 46
paste textarea "Rx:- Liq D — 2 BOTTLES — 10-12 drops BD — 1800/- [MEDICAL_DATA] & [MEDICAL_DATA…"
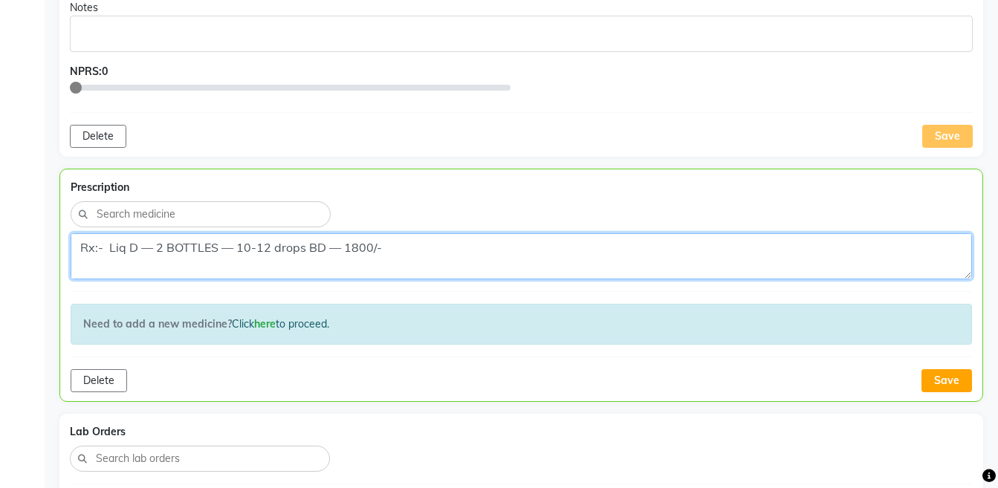
scroll to position [30, 0]
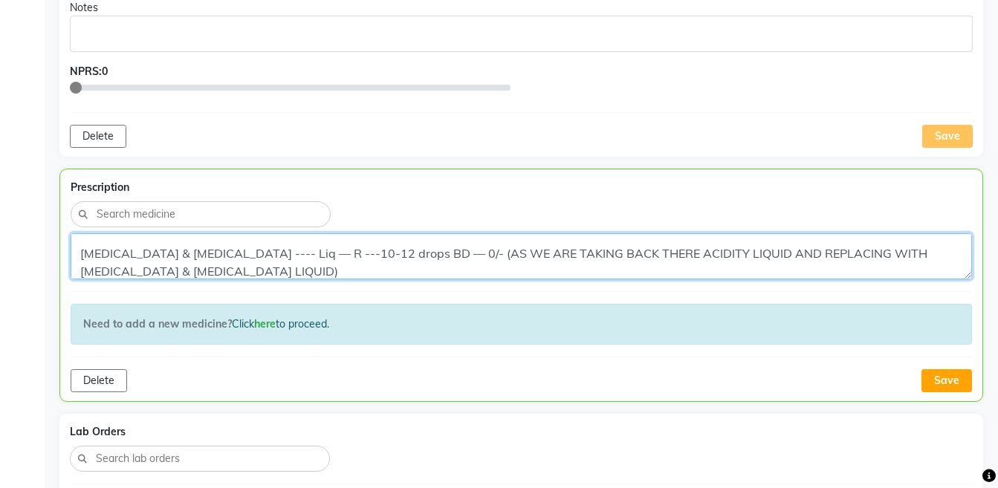
click at [79, 258] on textarea "Rx:- Liq D — 2 BOTTLES — 10-12 drops BD — 1800/- [MEDICAL_DATA] & [MEDICAL_DATA…" at bounding box center [521, 256] width 901 height 46
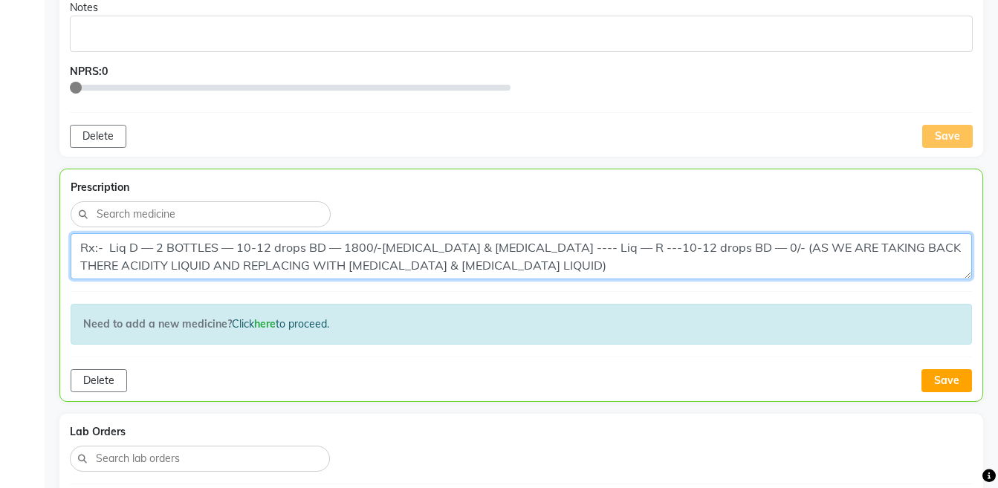
scroll to position [0, 0]
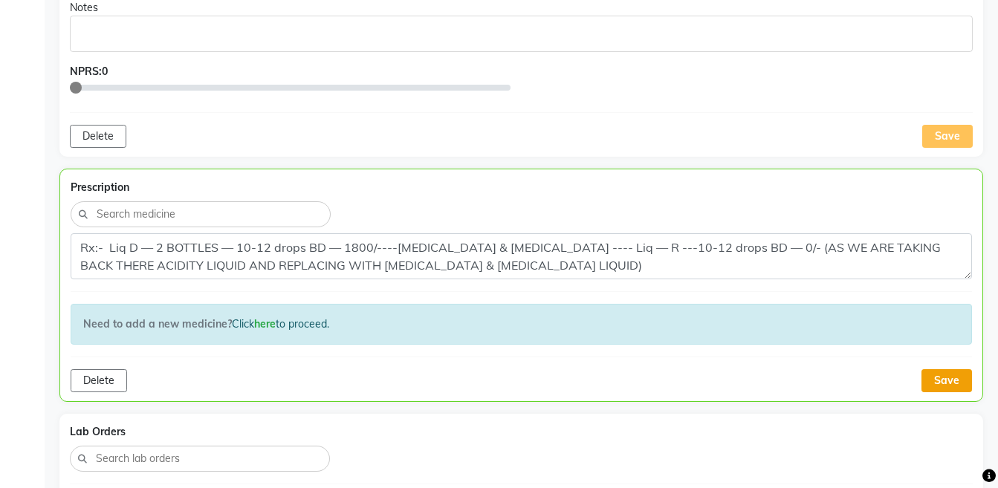
click at [941, 376] on button "Save" at bounding box center [946, 380] width 51 height 23
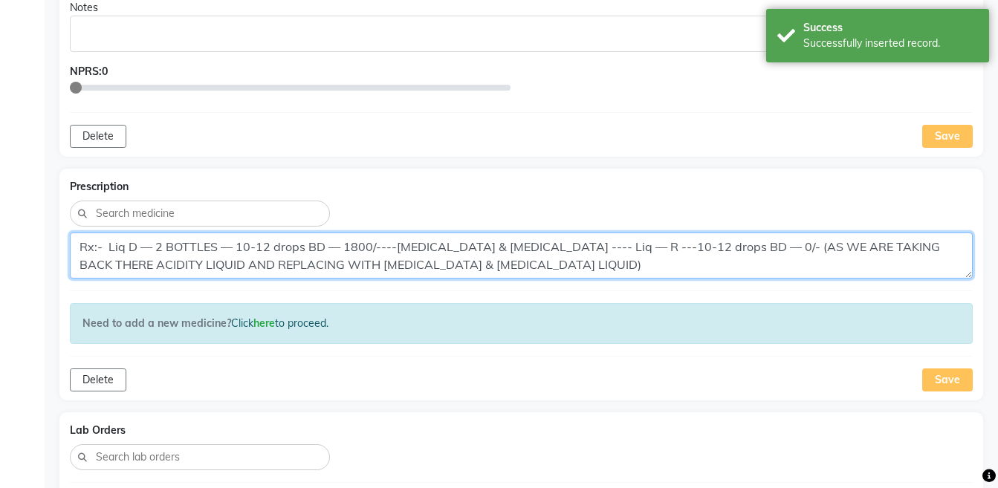
click at [622, 247] on textarea "Rx:- Liq D — 2 BOTTLES — 10-12 drops BD — 1800/----[MEDICAL_DATA] & [MEDICAL_DA…" at bounding box center [521, 255] width 902 height 46
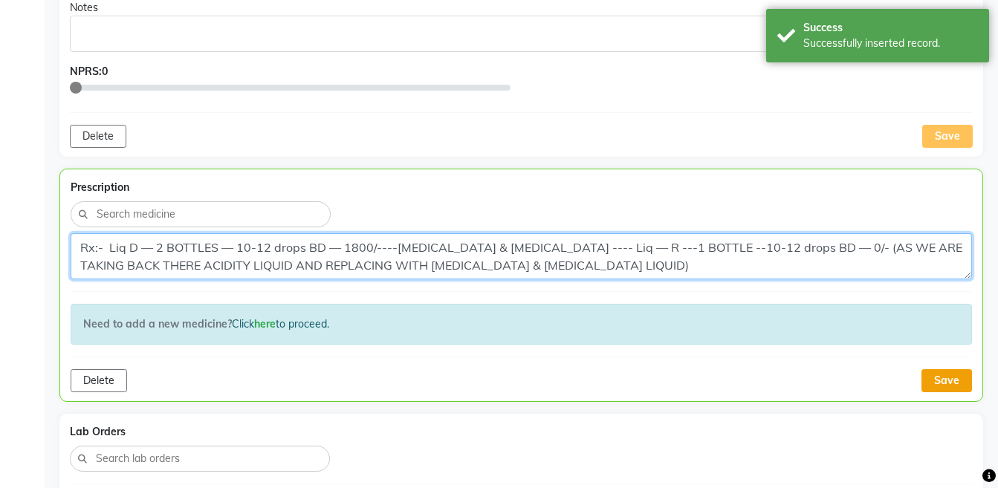
type textarea "Rx:- Liq D — 2 BOTTLES — 10-12 drops BD — 1800/----[MEDICAL_DATA] & [MEDICAL_DA…"
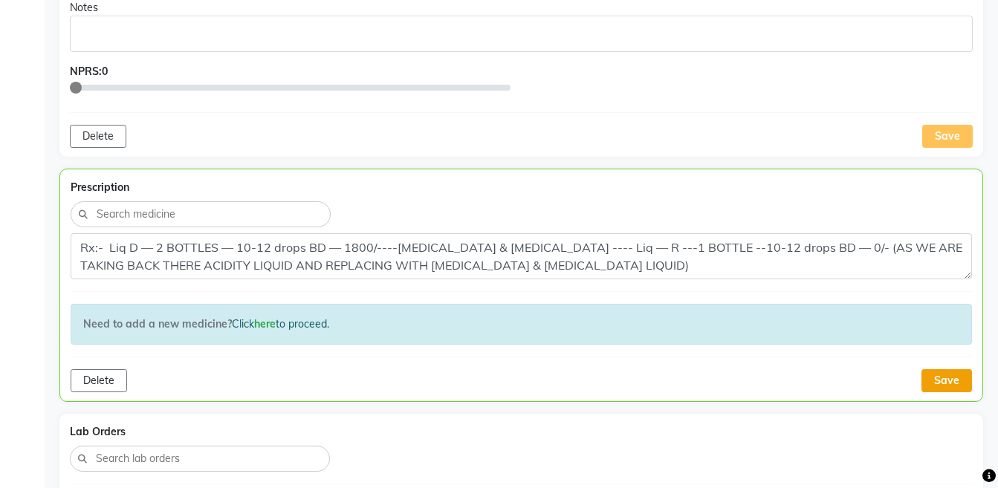
click at [951, 377] on button "Save" at bounding box center [946, 380] width 51 height 23
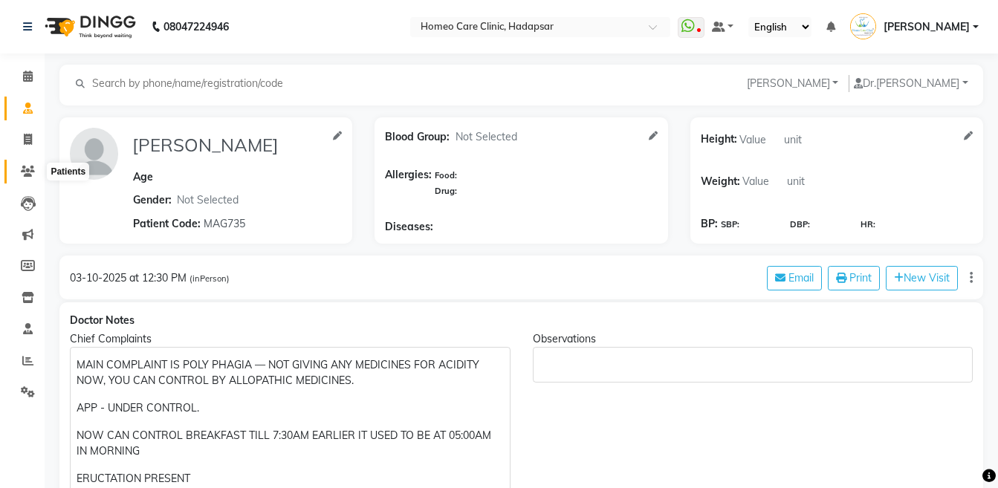
click at [19, 170] on span at bounding box center [28, 171] width 26 height 17
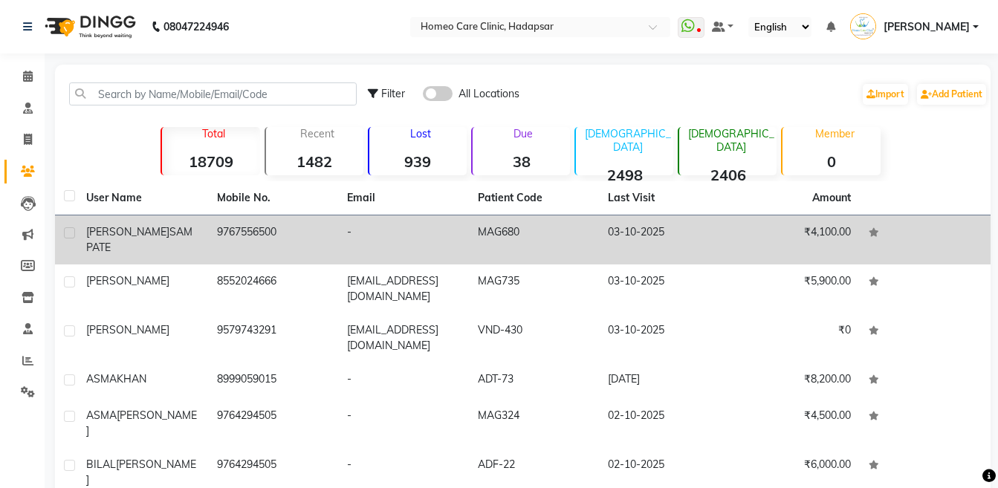
click at [121, 233] on span "[PERSON_NAME]" at bounding box center [127, 231] width 83 height 13
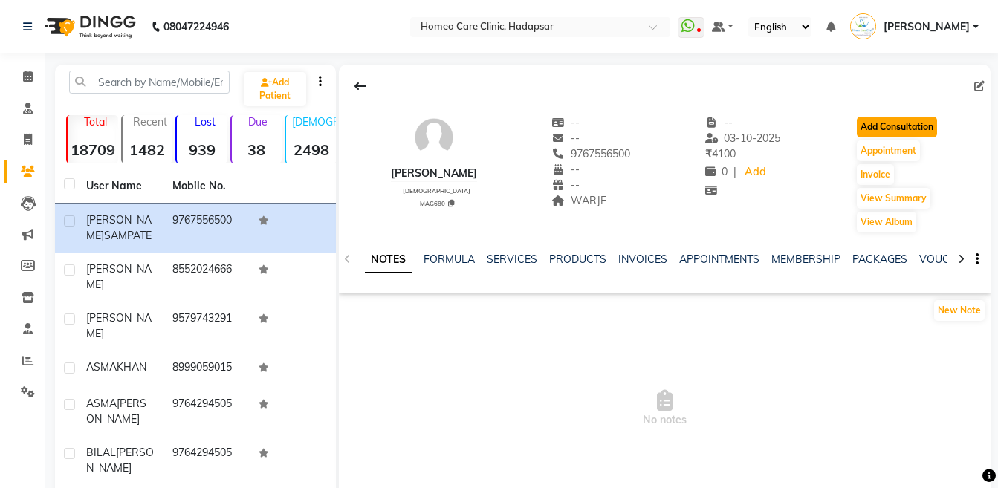
click at [890, 129] on button "Add Consultation" at bounding box center [896, 127] width 80 height 21
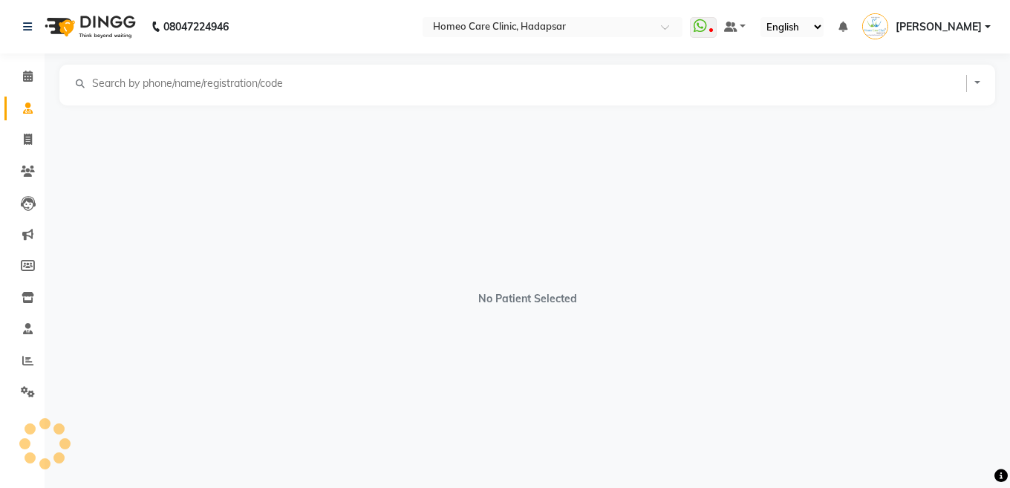
select select "[DEMOGRAPHIC_DATA]"
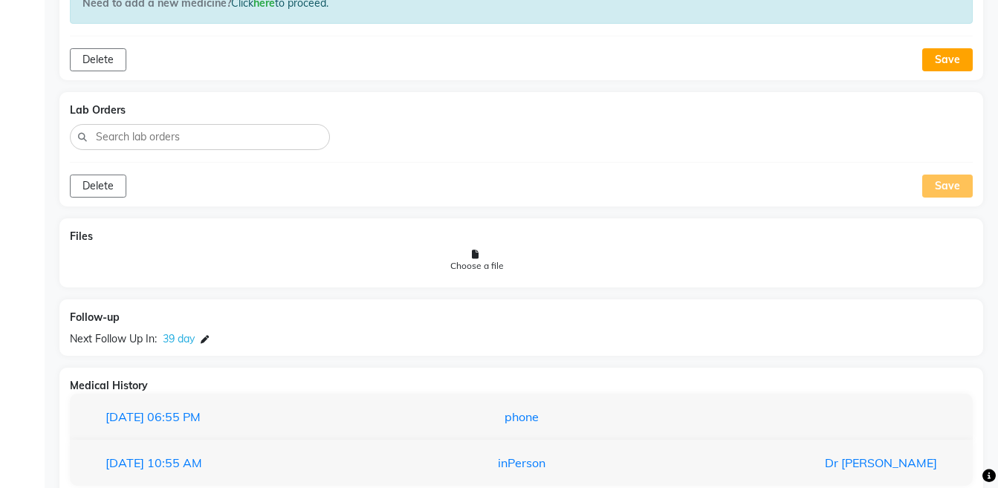
scroll to position [1366, 0]
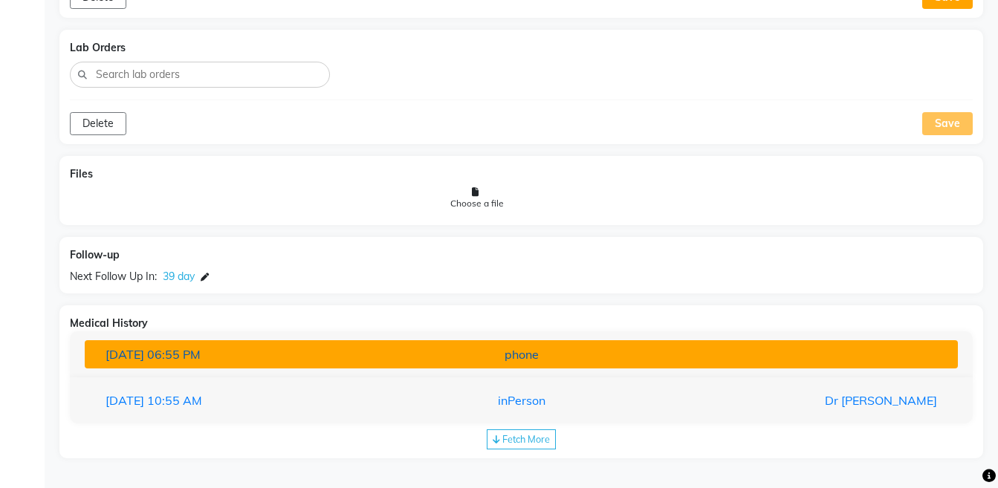
click at [560, 344] on button "[DATE] 06:55 PM phone" at bounding box center [521, 354] width 873 height 28
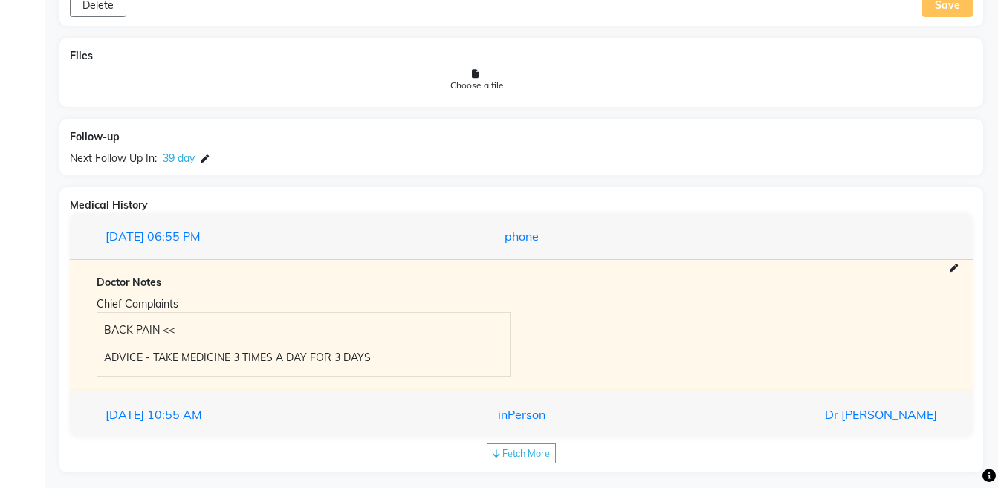
scroll to position [1498, 0]
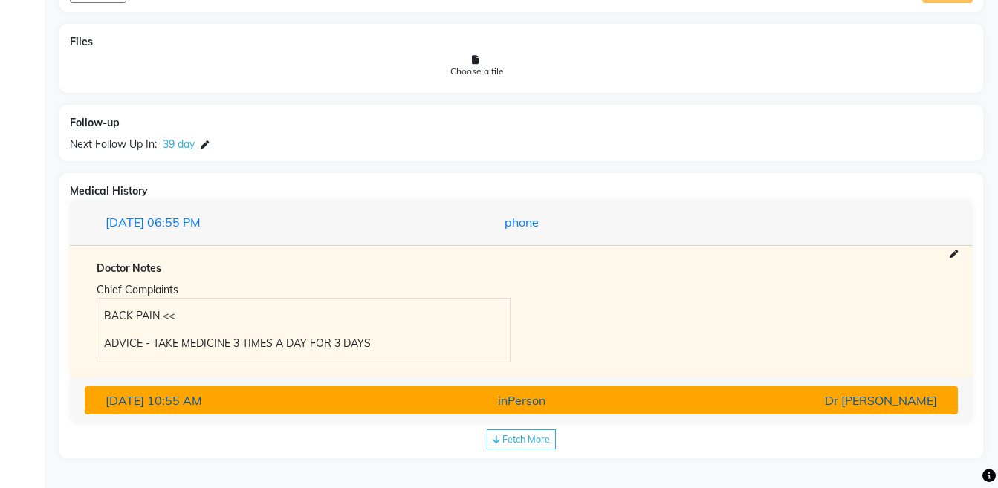
click at [547, 399] on div "inPerson" at bounding box center [521, 400] width 284 height 18
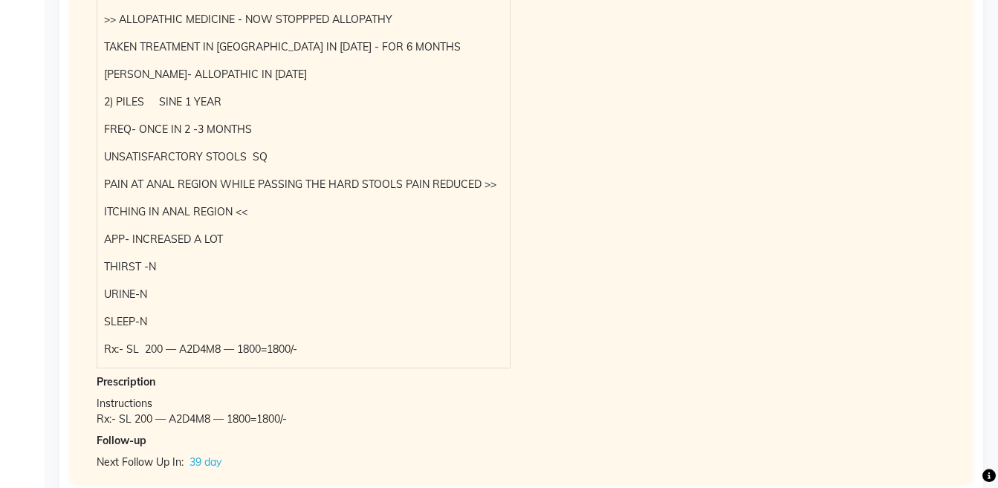
scroll to position [2291, 0]
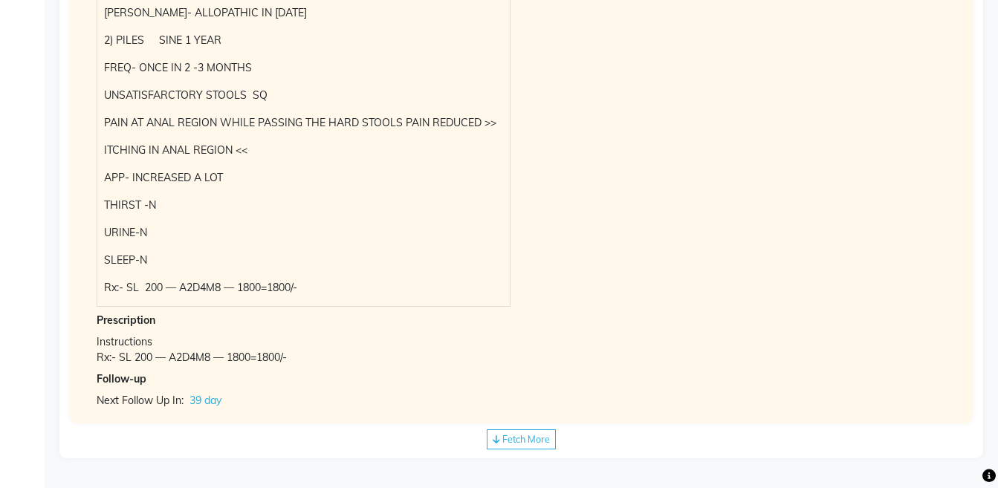
click at [518, 443] on span "Fetch More" at bounding box center [526, 439] width 48 height 12
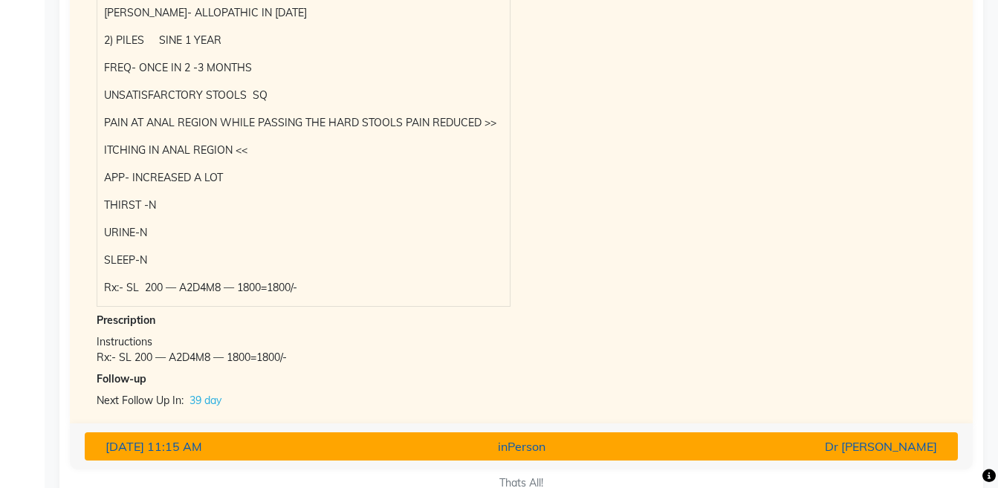
click at [569, 450] on div "inPerson" at bounding box center [521, 446] width 284 height 18
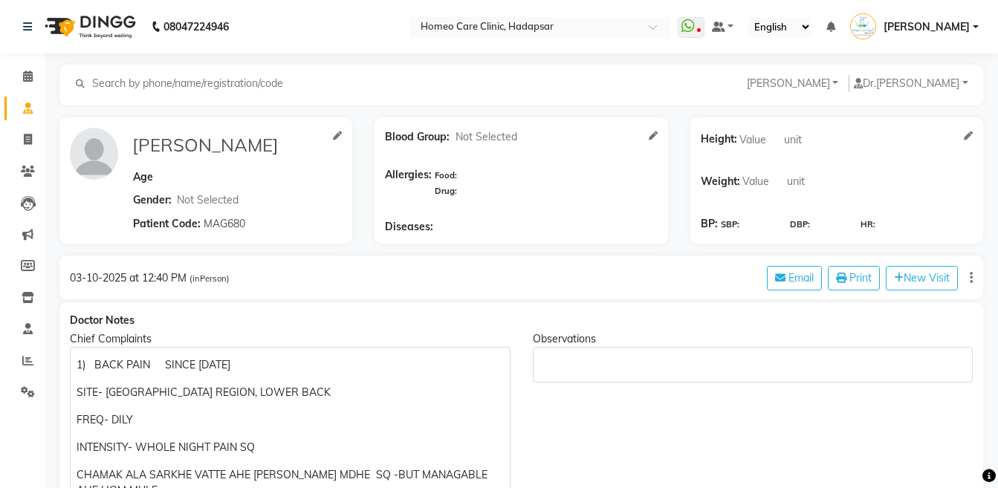
scroll to position [135, 0]
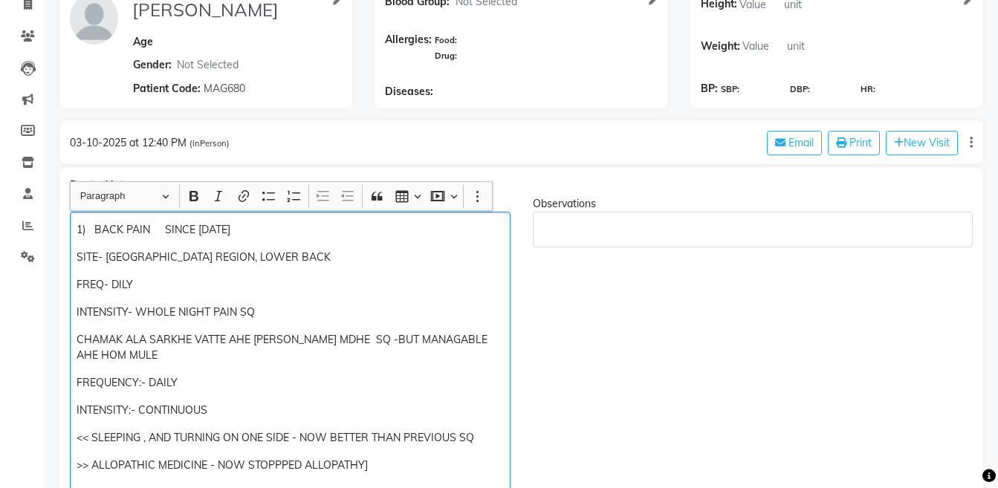
click at [206, 261] on p "SITE- [GEOGRAPHIC_DATA] REGION, LOWER BACK" at bounding box center [290, 258] width 426 height 16
click at [334, 338] on p "CHAMAK ALA SARKHE VATTE AHE [PERSON_NAME] MDHE SQ -BUT MANAGABLE AHE HOM MULE" at bounding box center [290, 347] width 426 height 31
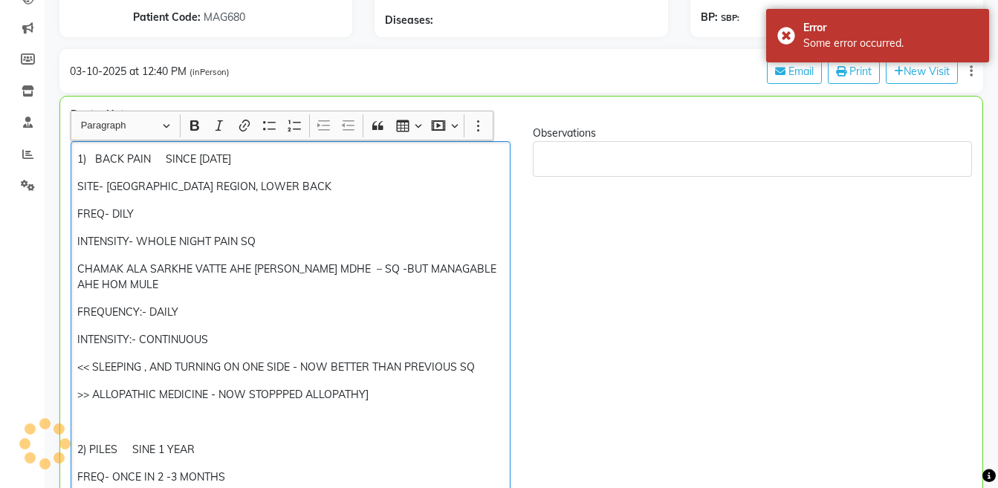
scroll to position [215, 0]
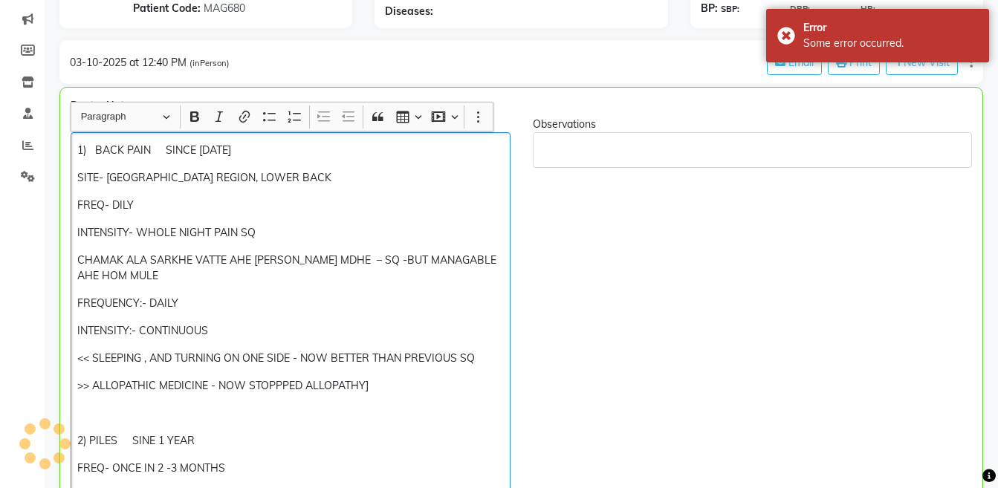
click at [284, 388] on p ">> ALLOPATHIC MEDICINE - NOW STOPPPED ALLOPATHY]" at bounding box center [290, 386] width 426 height 16
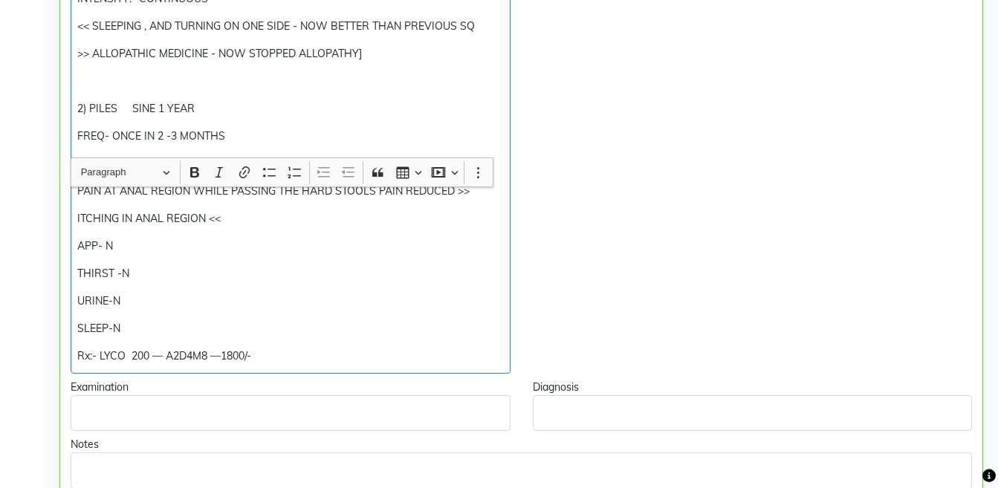
scroll to position [732, 0]
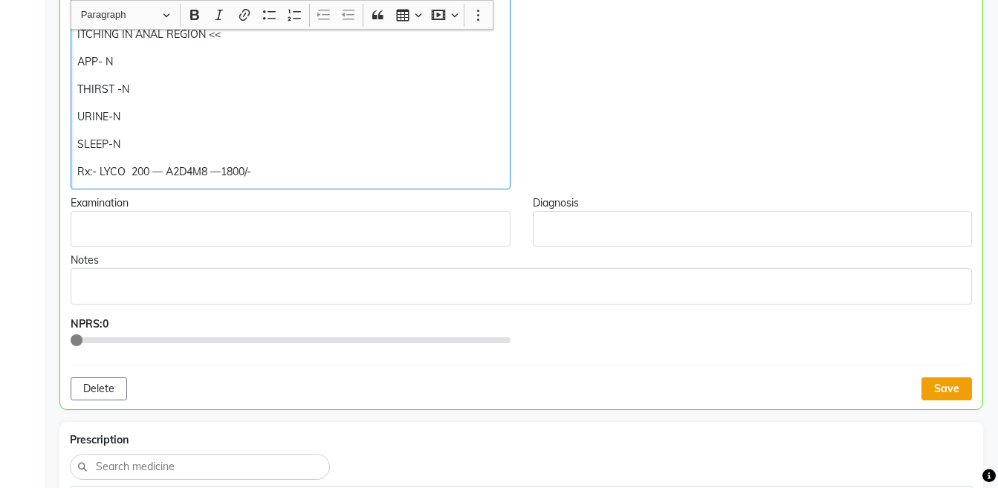
click at [937, 391] on button "Save" at bounding box center [946, 388] width 51 height 23
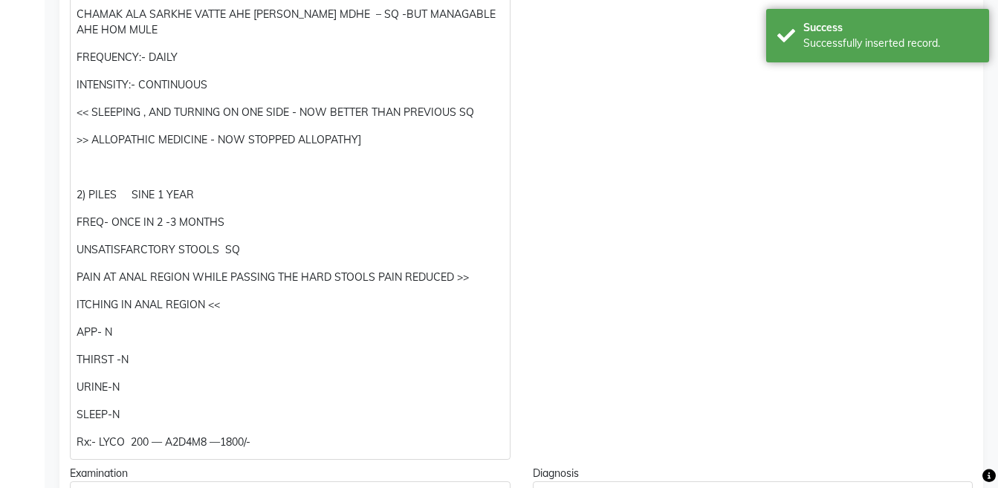
scroll to position [478, 0]
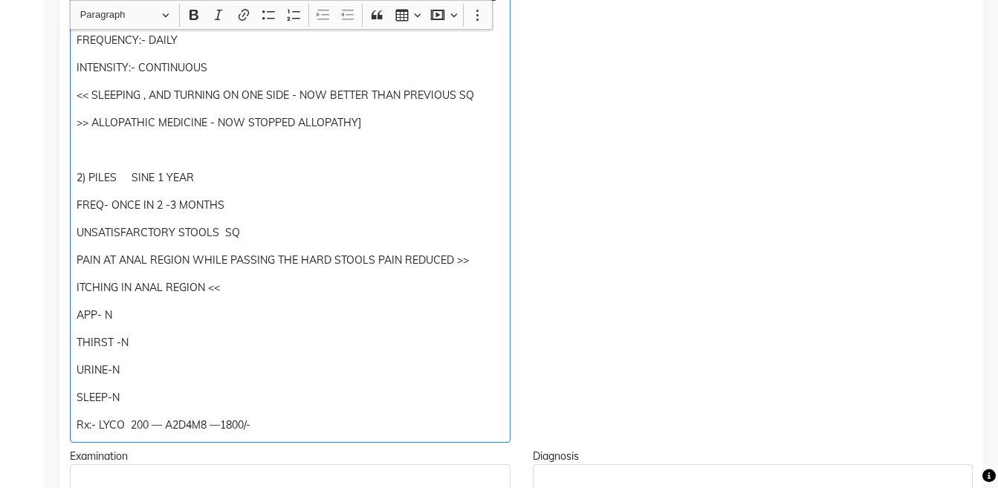
click at [137, 232] on p "UNSATISFARCTORY STOOLS SQ" at bounding box center [290, 233] width 426 height 16
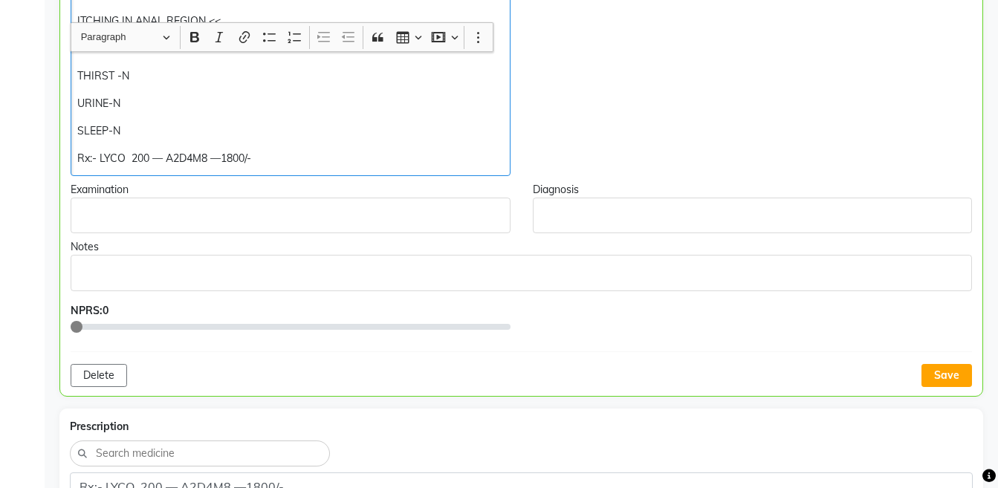
scroll to position [833, 0]
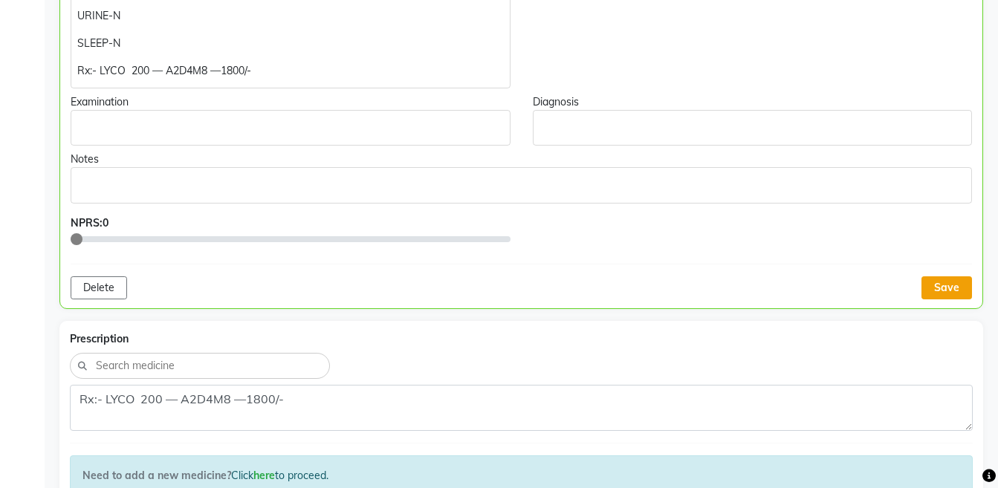
click at [949, 282] on button "Save" at bounding box center [946, 287] width 51 height 23
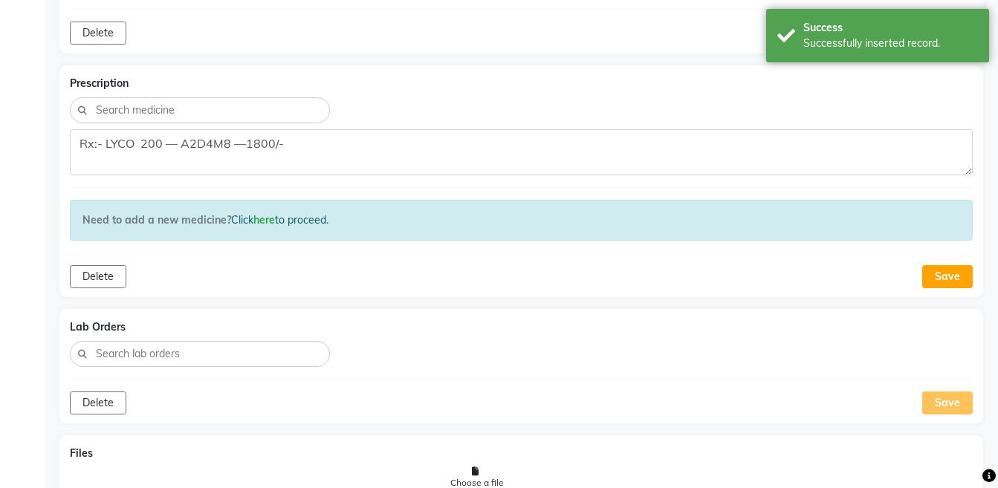
scroll to position [1161, 0]
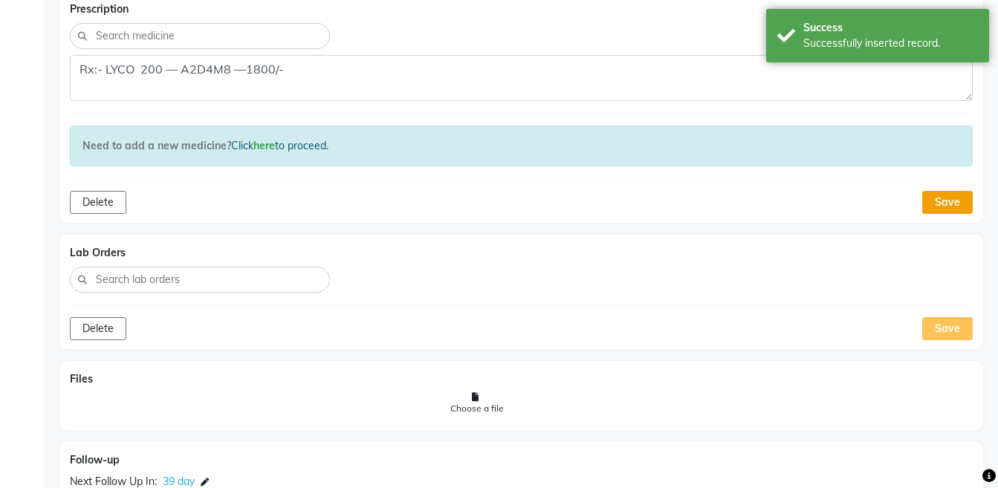
click at [941, 200] on button "Save" at bounding box center [947, 202] width 51 height 23
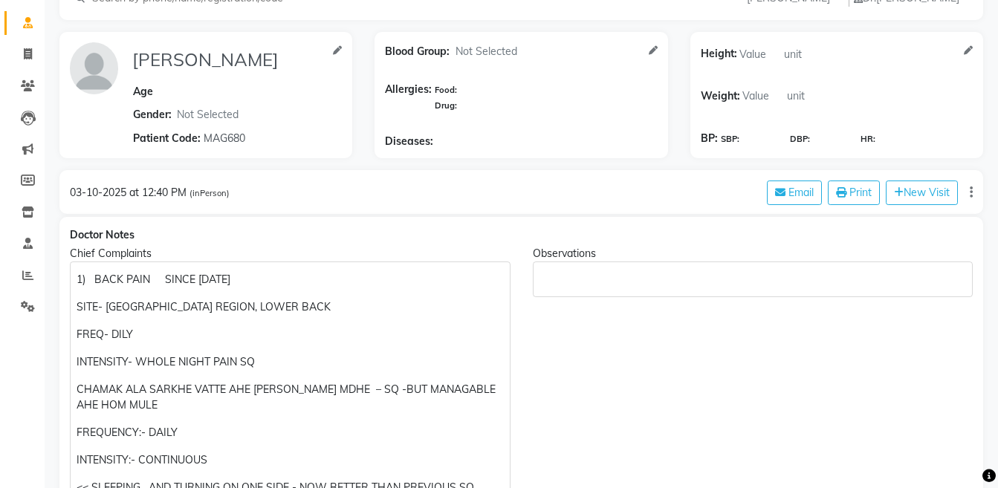
scroll to position [120, 0]
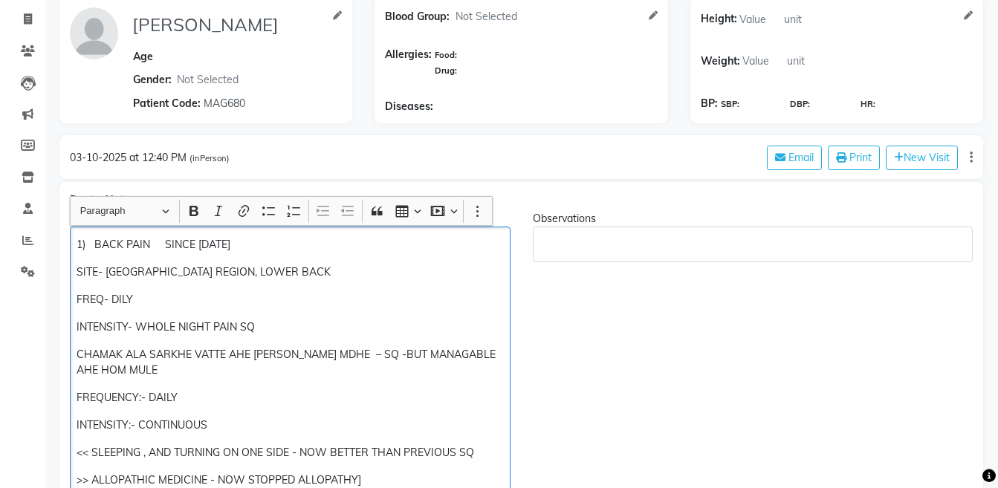
click at [120, 302] on p "FREQ- DILY" at bounding box center [290, 300] width 426 height 16
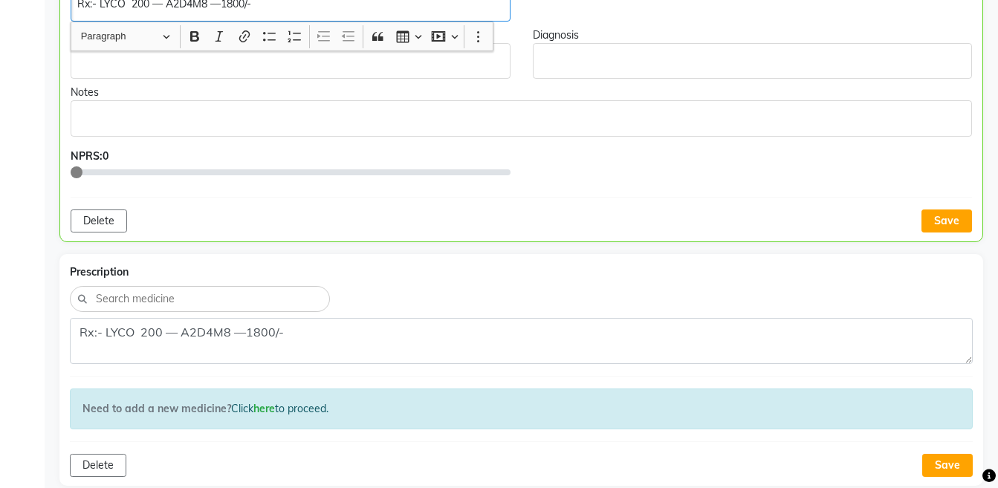
scroll to position [1022, 0]
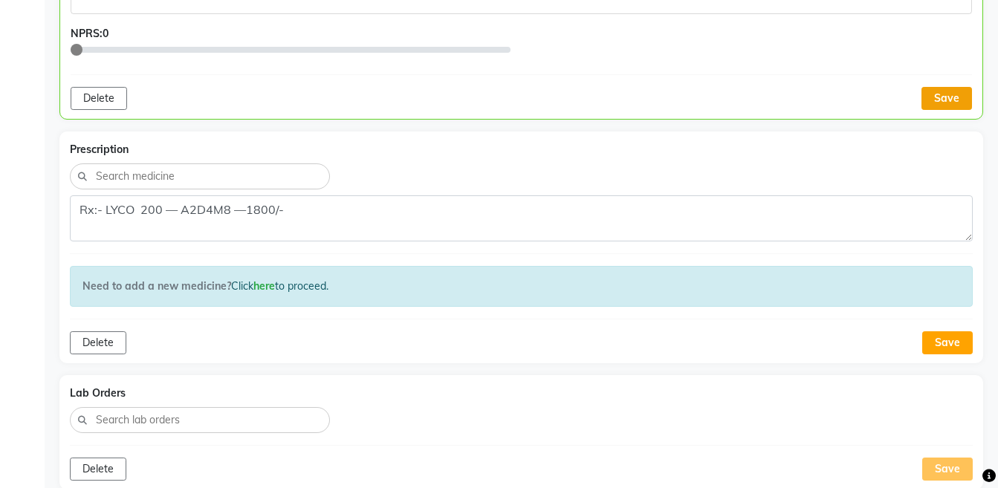
click at [954, 94] on button "Save" at bounding box center [946, 98] width 51 height 23
